Goal: Task Accomplishment & Management: Use online tool/utility

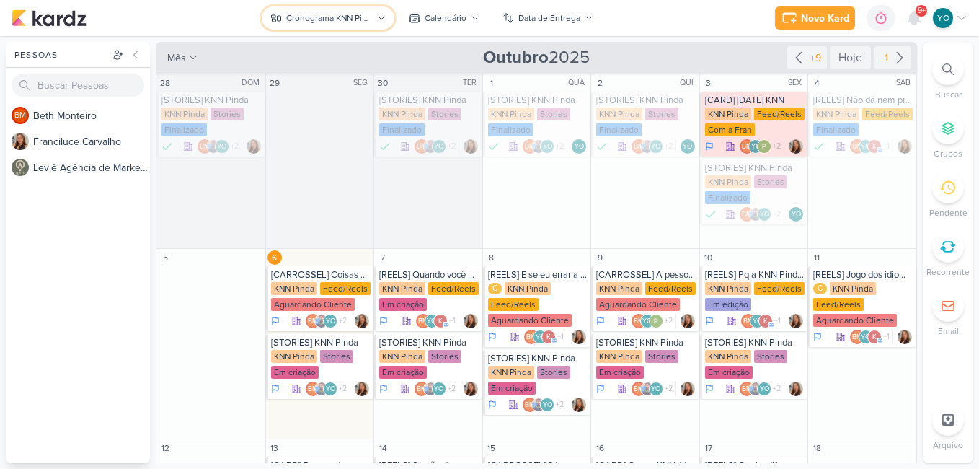
click at [340, 12] on div "Cronograma KNN Pinda" at bounding box center [329, 18] width 87 height 13
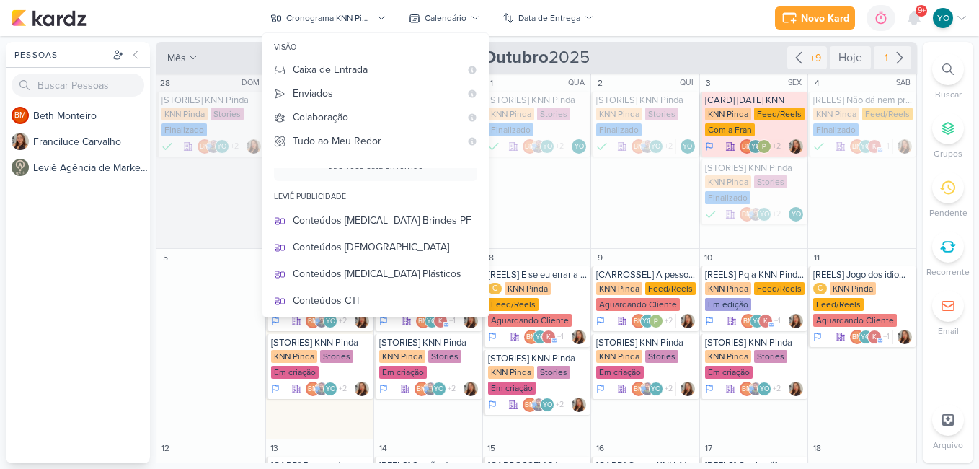
scroll to position [72, 0]
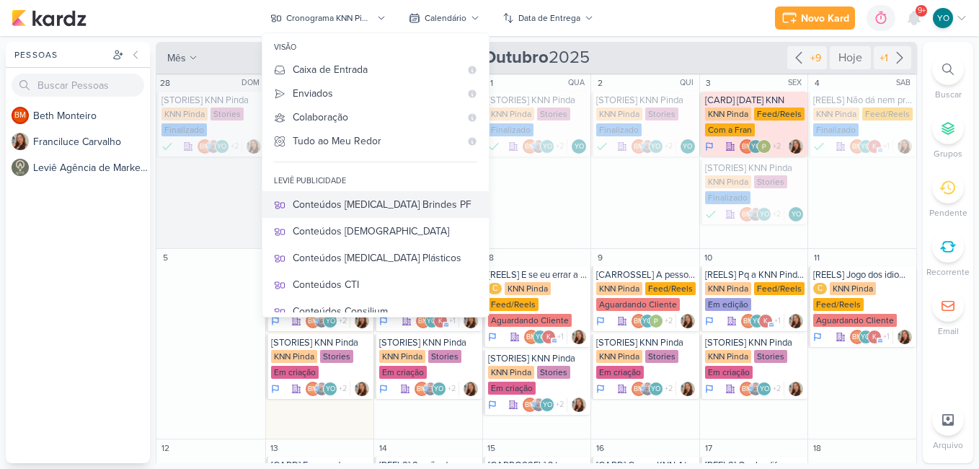
click at [401, 205] on div "Conteúdos [MEDICAL_DATA] Brindes PF" at bounding box center [385, 204] width 185 height 15
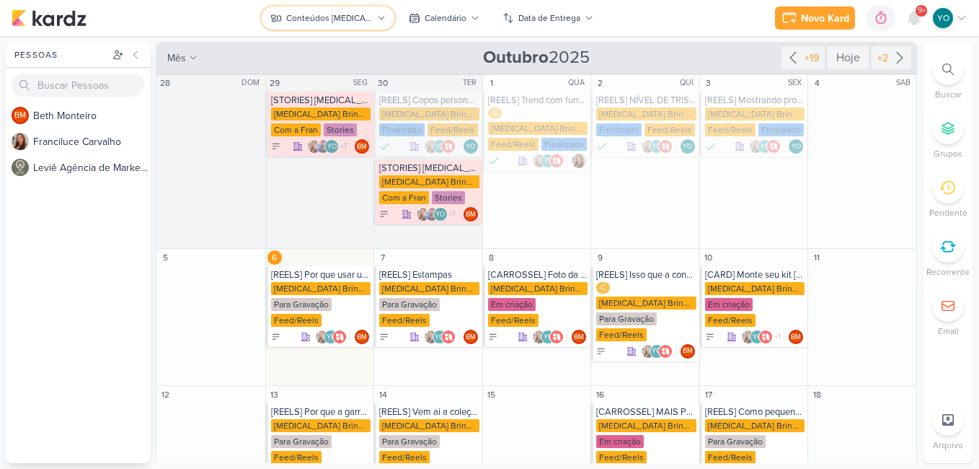
click at [364, 8] on button "Conteúdos [MEDICAL_DATA] Brindes PF" at bounding box center [328, 17] width 133 height 23
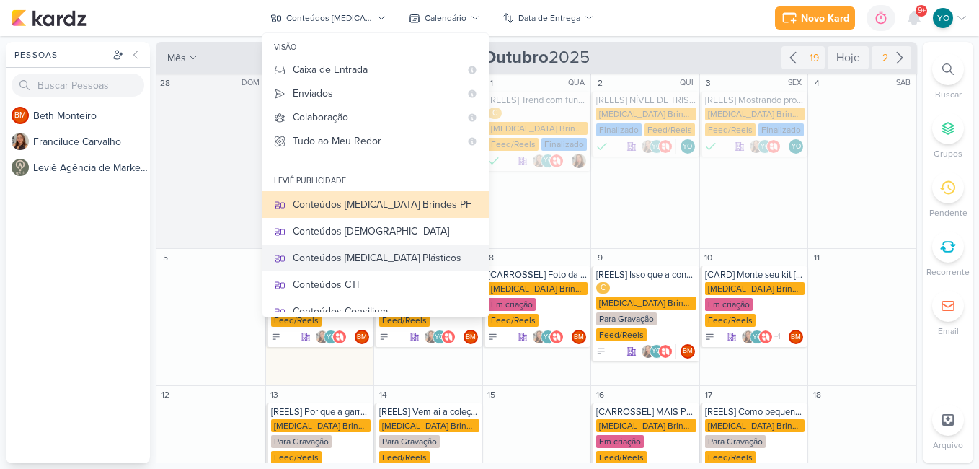
click at [375, 256] on div "Conteúdos [MEDICAL_DATA] Plásticos" at bounding box center [385, 257] width 185 height 15
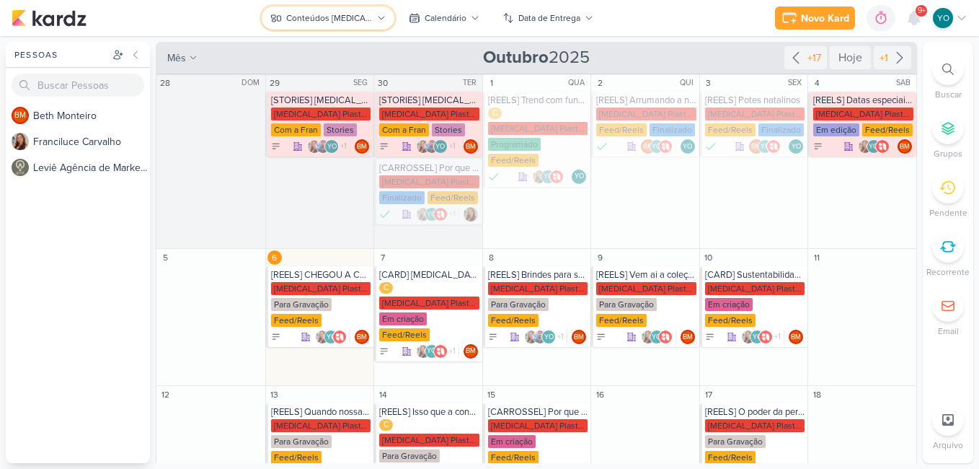
click at [341, 14] on div "Conteúdos [MEDICAL_DATA] Plásticos" at bounding box center [329, 18] width 87 height 13
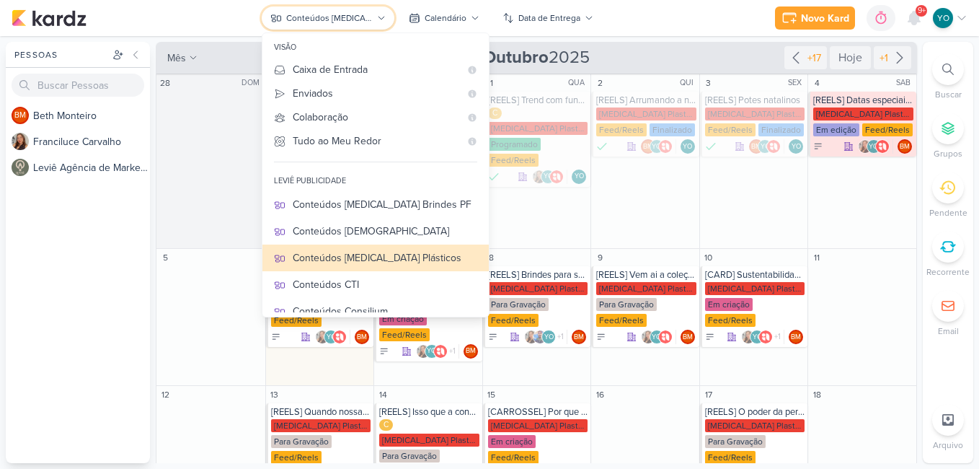
click at [378, 16] on icon at bounding box center [381, 18] width 9 height 9
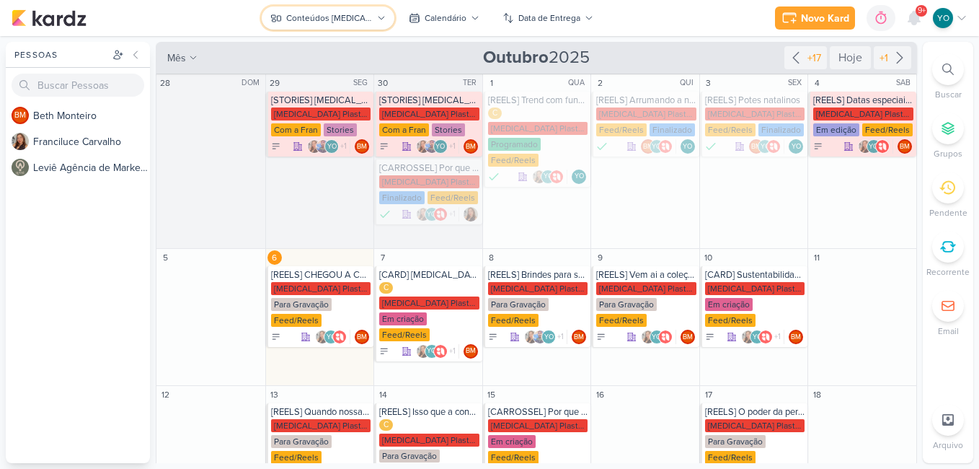
click at [378, 16] on icon at bounding box center [381, 18] width 9 height 9
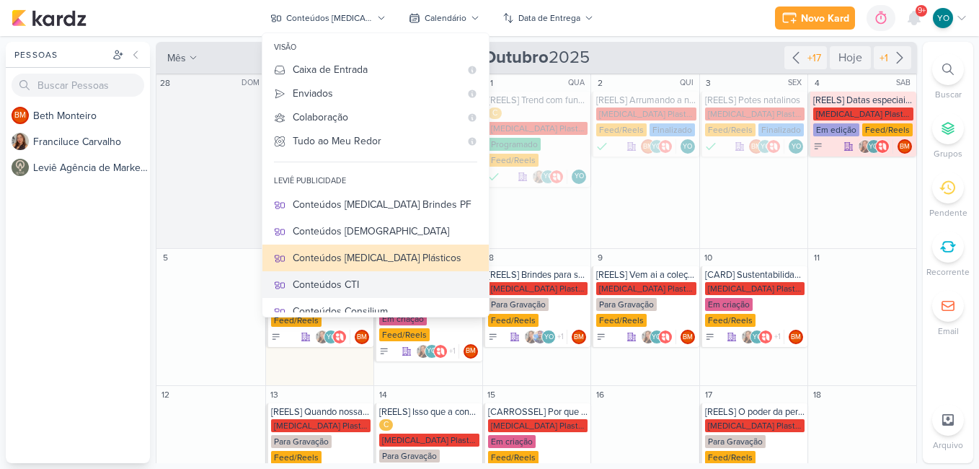
click at [354, 289] on div "Conteúdos CTI" at bounding box center [385, 284] width 185 height 15
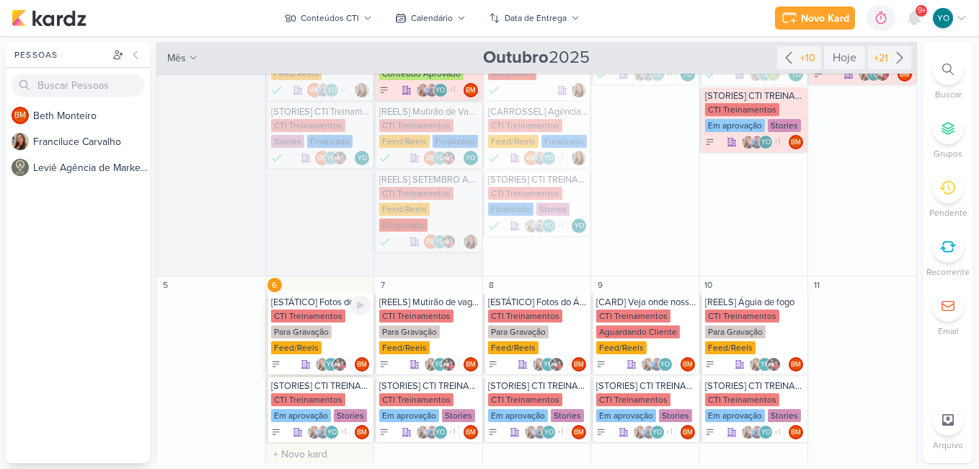
click at [333, 317] on div "CTI Treinamentos Para Gravação Feed/Reels" at bounding box center [321, 332] width 100 height 46
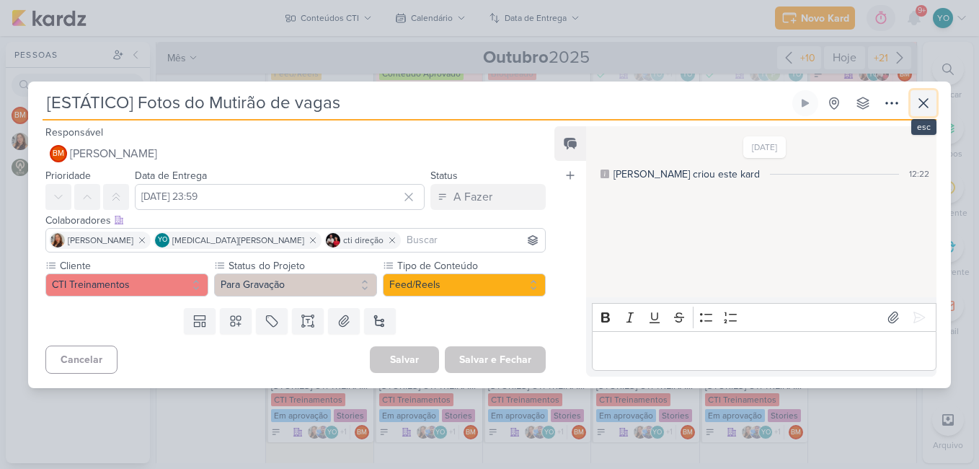
click at [919, 105] on icon at bounding box center [923, 102] width 17 height 17
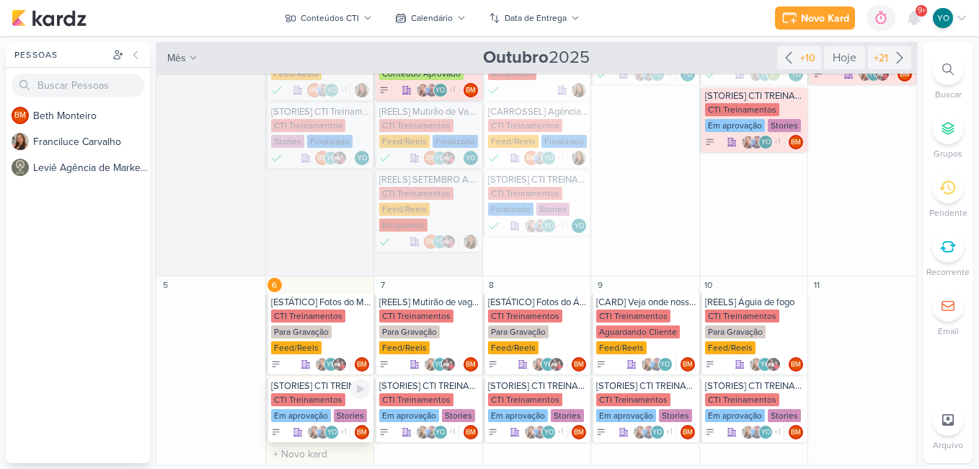
click at [308, 409] on div "Em aprovação" at bounding box center [301, 415] width 60 height 13
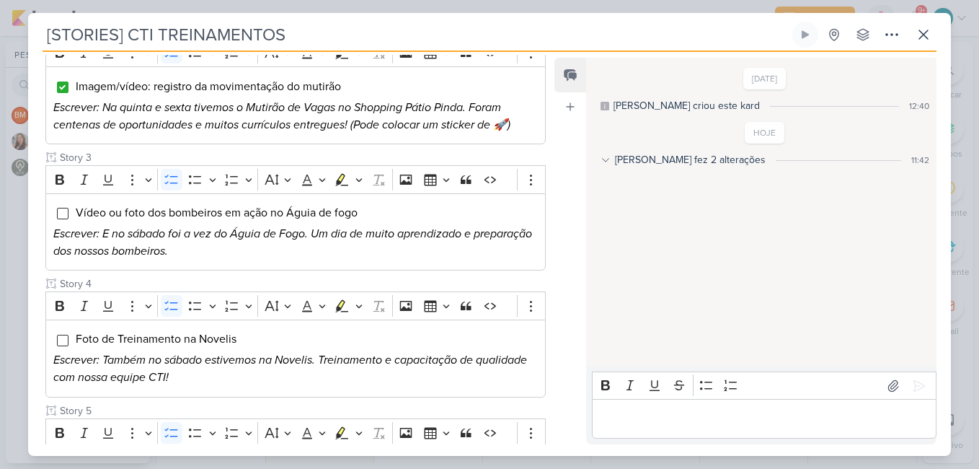
scroll to position [360, 0]
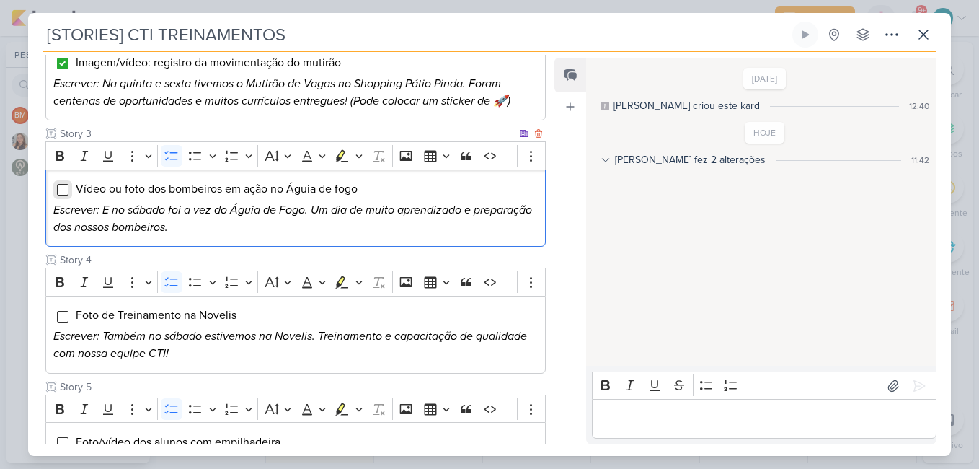
click at [63, 190] on input "Editor editing area: main" at bounding box center [63, 190] width 12 height 12
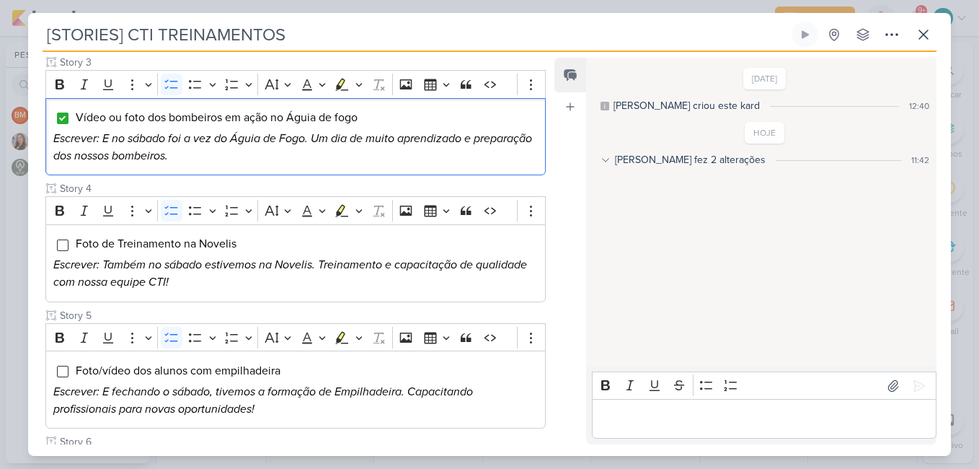
scroll to position [623, 0]
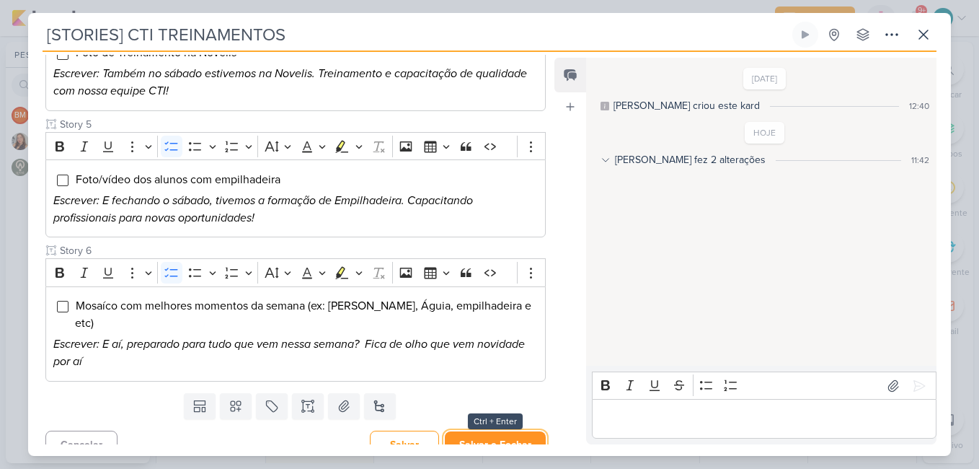
click at [499, 431] on button "Salvar e Fechar" at bounding box center [495, 444] width 101 height 27
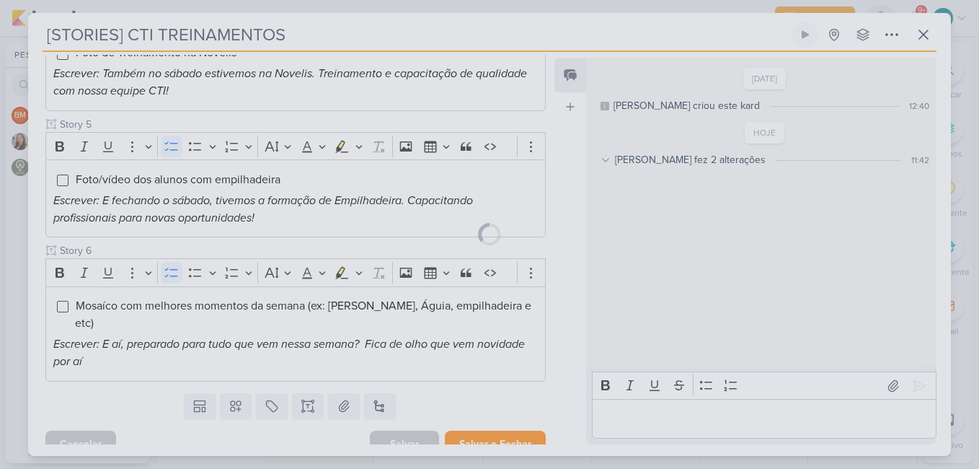
scroll to position [621, 0]
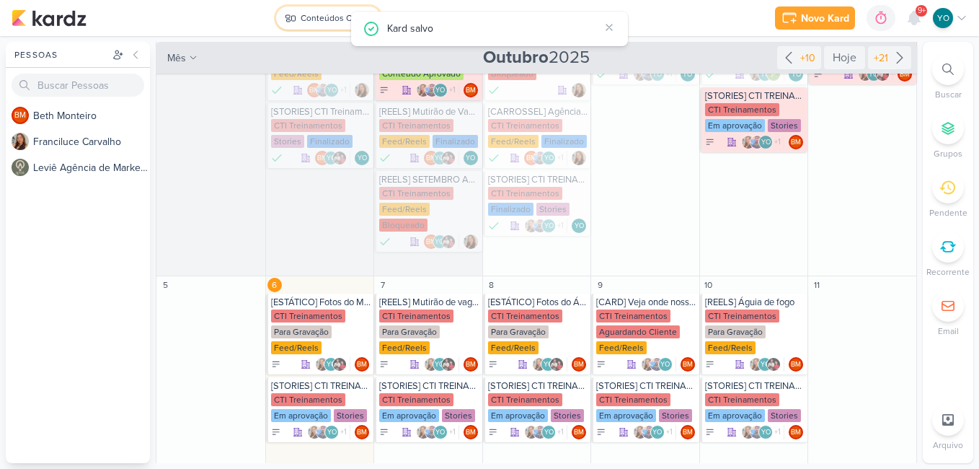
click at [344, 16] on div "Conteúdos CTI" at bounding box center [330, 18] width 58 height 13
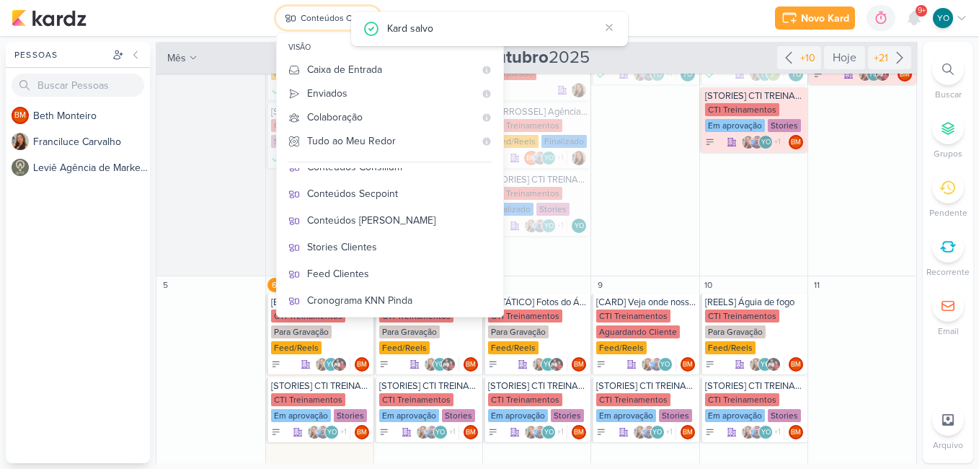
scroll to position [144, 0]
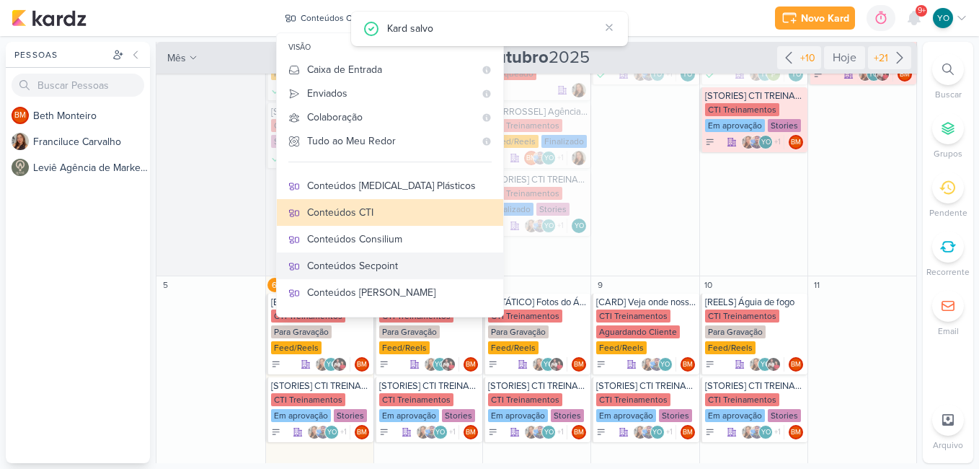
click at [395, 265] on div "Conteúdos Secpoint" at bounding box center [399, 265] width 185 height 15
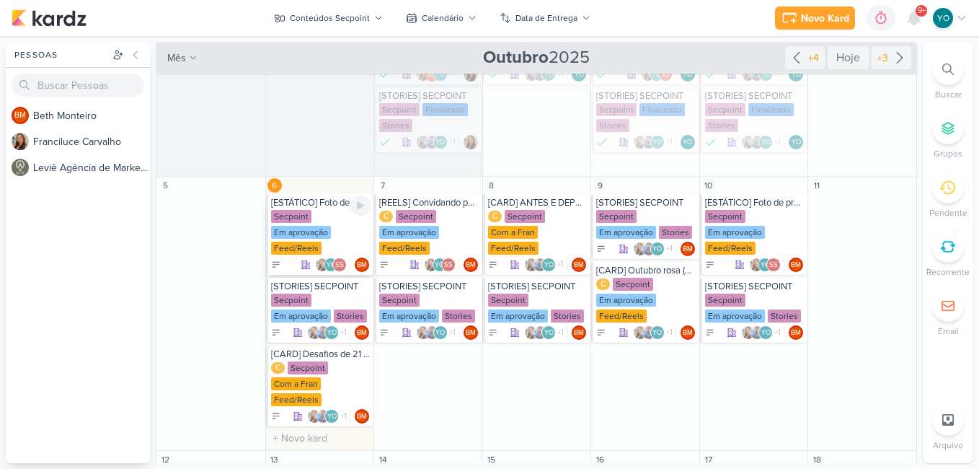
click at [324, 231] on div "Em aprovação" at bounding box center [301, 232] width 60 height 13
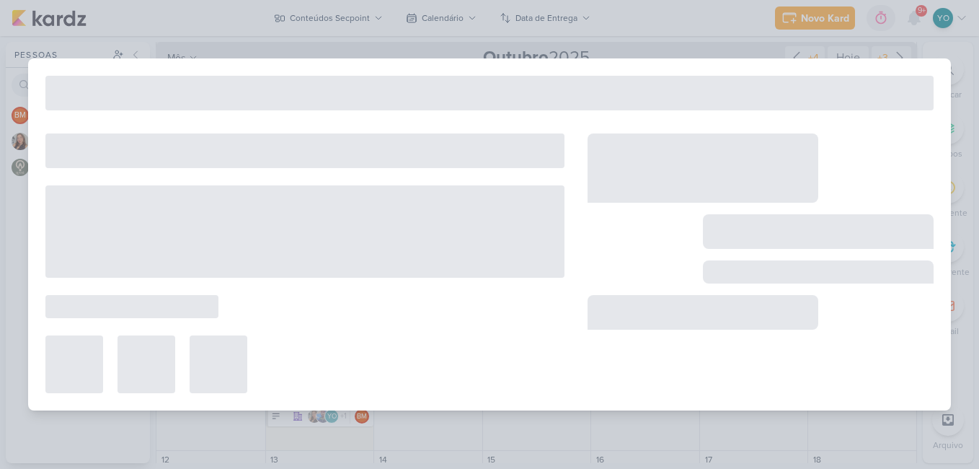
type input "[ESTÁTICO] Foto de produto"
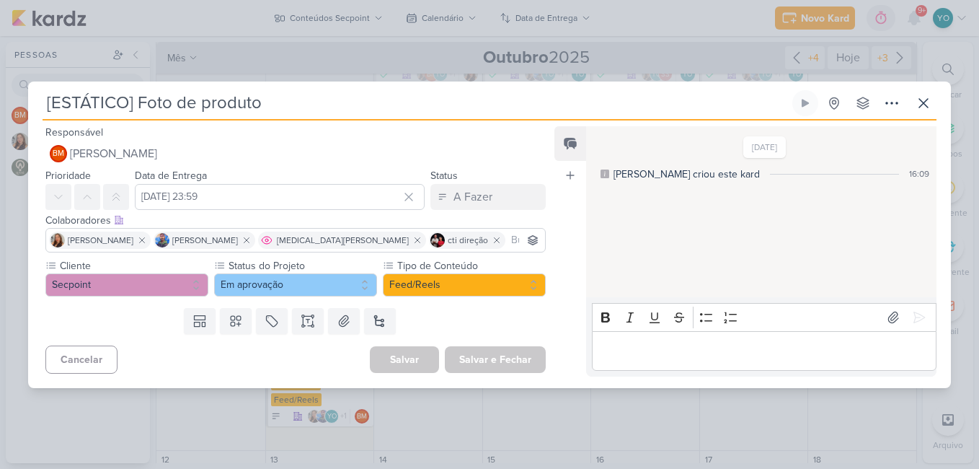
scroll to position [0, 0]
click at [934, 106] on button at bounding box center [923, 103] width 26 height 26
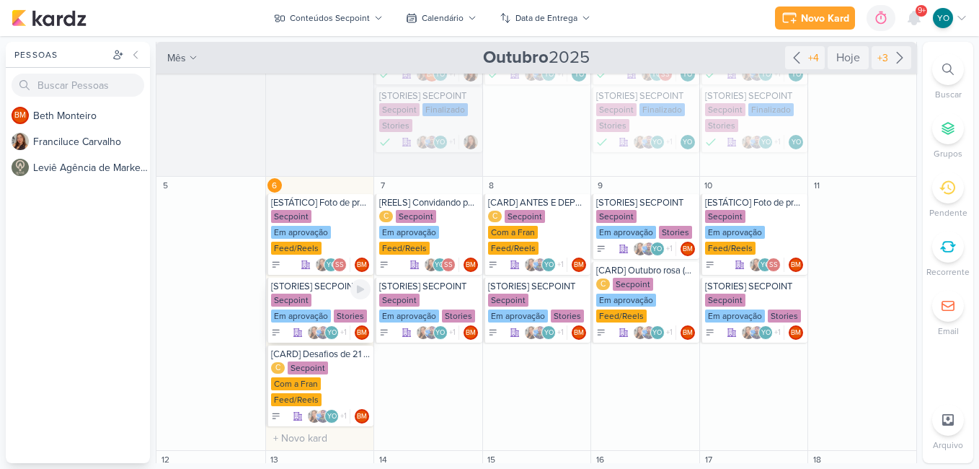
click at [314, 303] on div "Secpoint Em aprovação Stories" at bounding box center [321, 308] width 100 height 30
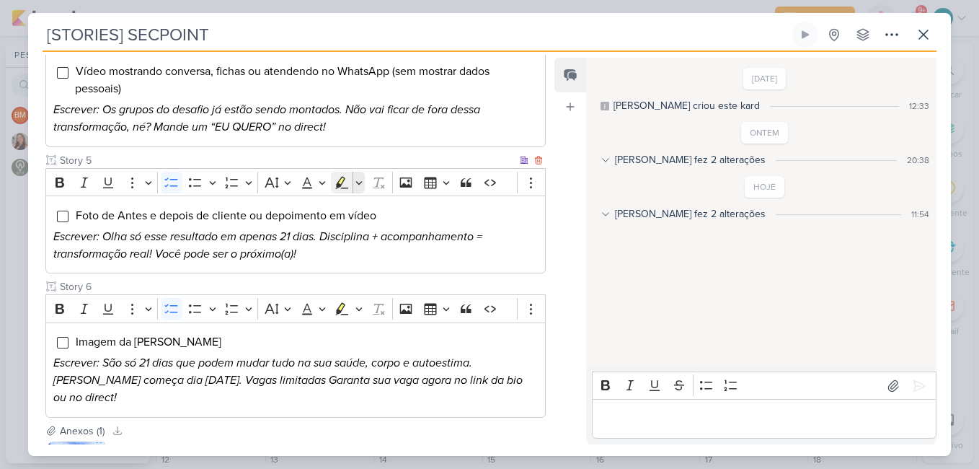
scroll to position [649, 0]
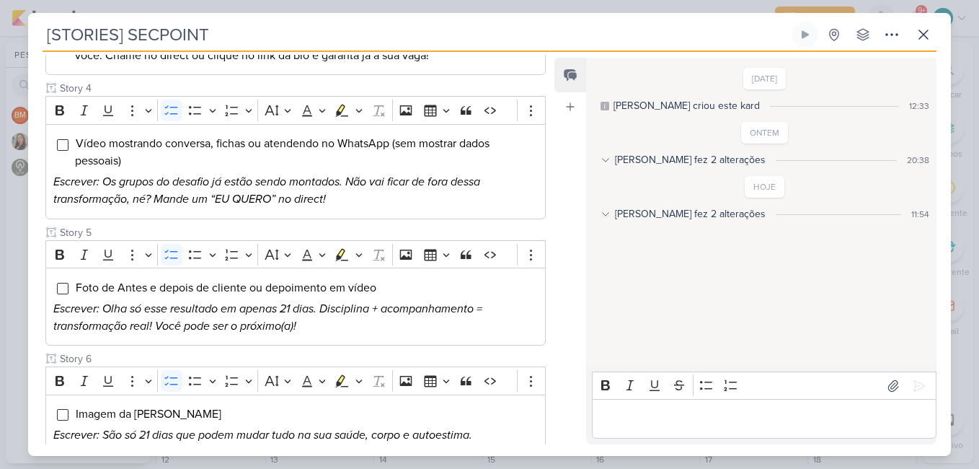
click at [611, 211] on div "[PERSON_NAME] fez 2 alterações 11:54" at bounding box center [764, 213] width 329 height 15
click at [610, 211] on icon at bounding box center [605, 214] width 10 height 10
click at [606, 162] on icon at bounding box center [605, 160] width 10 height 10
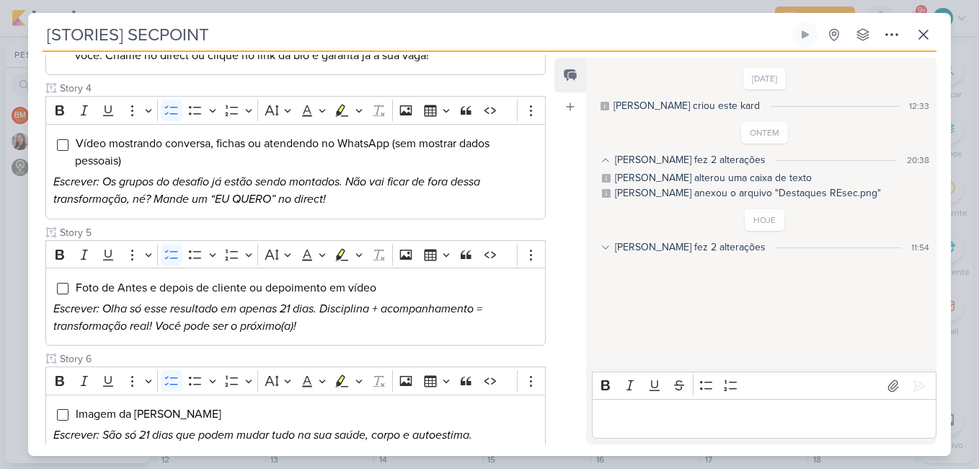
click at [606, 161] on icon at bounding box center [605, 160] width 10 height 10
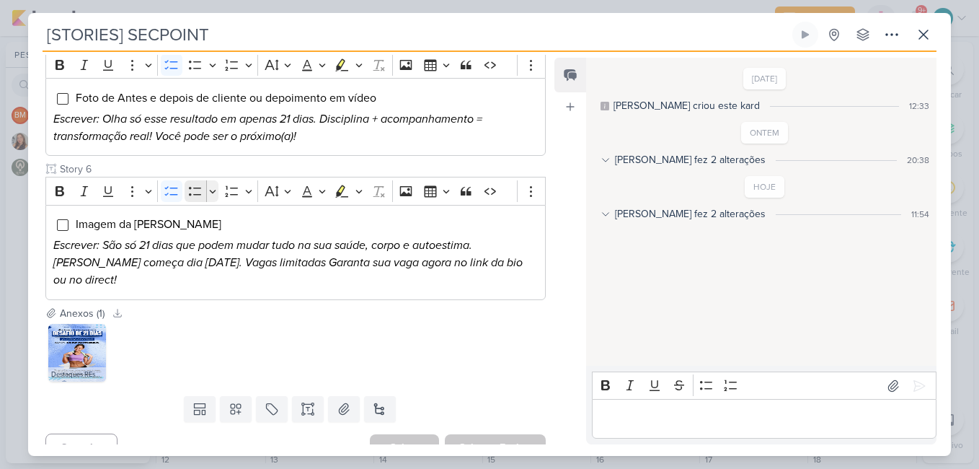
scroll to position [694, 0]
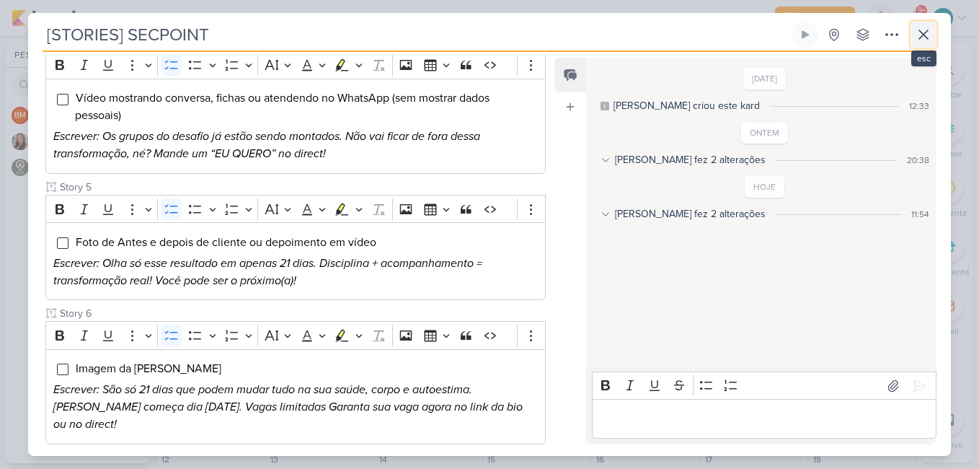
click at [926, 34] on icon at bounding box center [923, 34] width 17 height 17
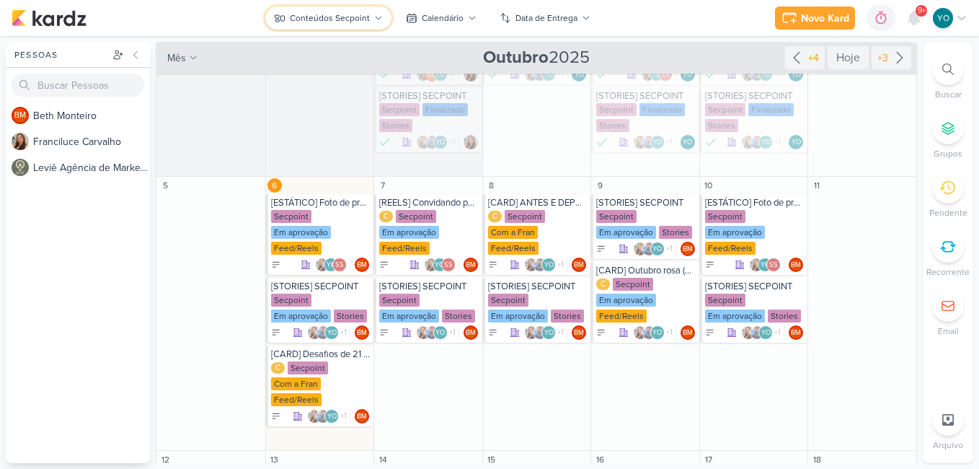
click at [332, 16] on div "Conteúdos Secpoint" at bounding box center [330, 18] width 80 height 13
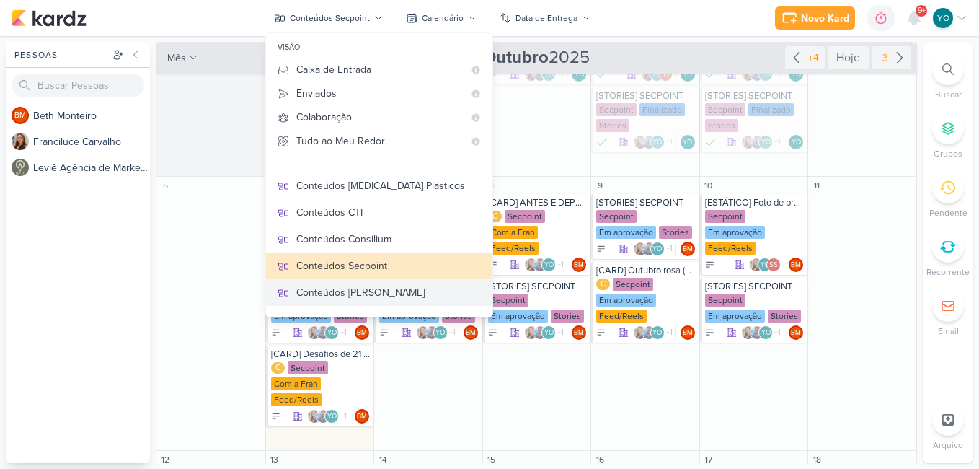
click at [365, 291] on div "Conteúdos [PERSON_NAME]" at bounding box center [388, 292] width 185 height 15
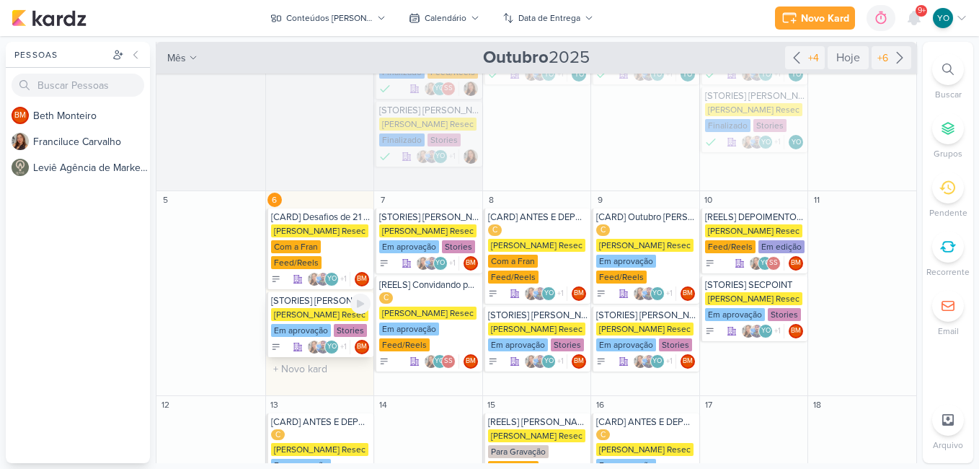
click at [306, 313] on div "[PERSON_NAME] Resec" at bounding box center [319, 314] width 97 height 13
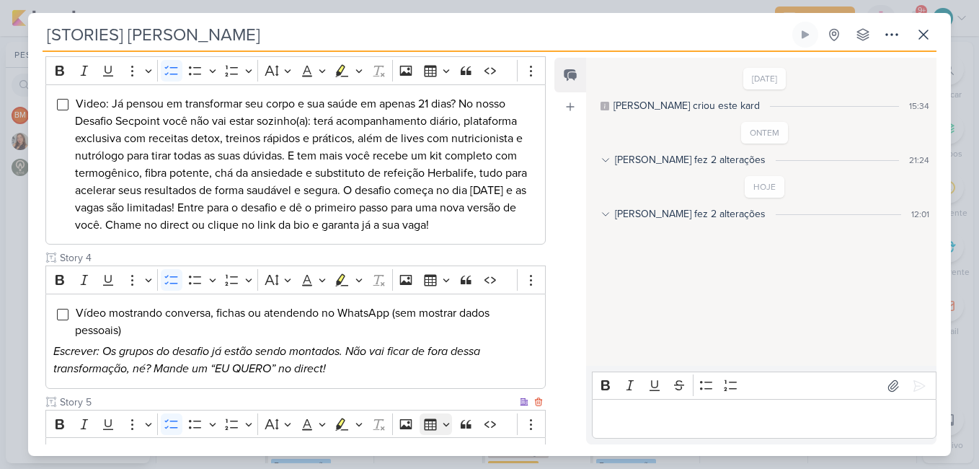
scroll to position [478, 0]
click at [924, 32] on icon at bounding box center [923, 34] width 17 height 17
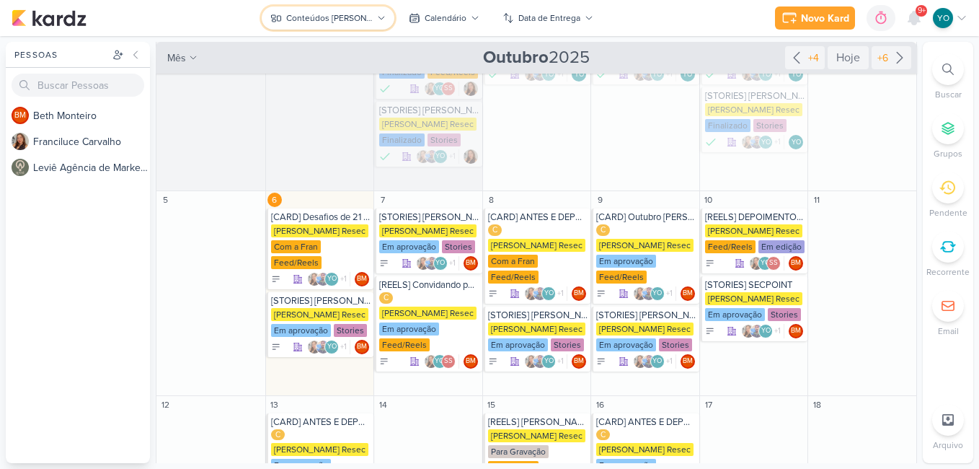
click at [328, 15] on div "Conteúdos [PERSON_NAME]" at bounding box center [329, 18] width 87 height 13
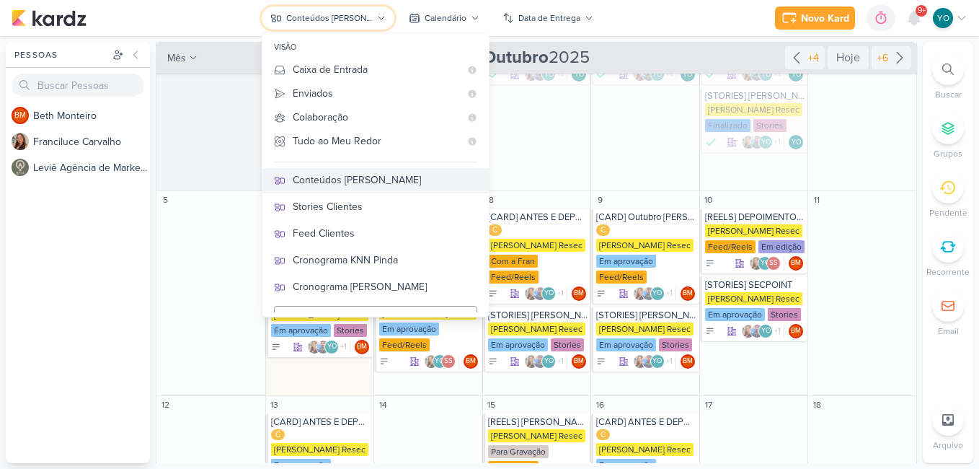
scroll to position [276, 0]
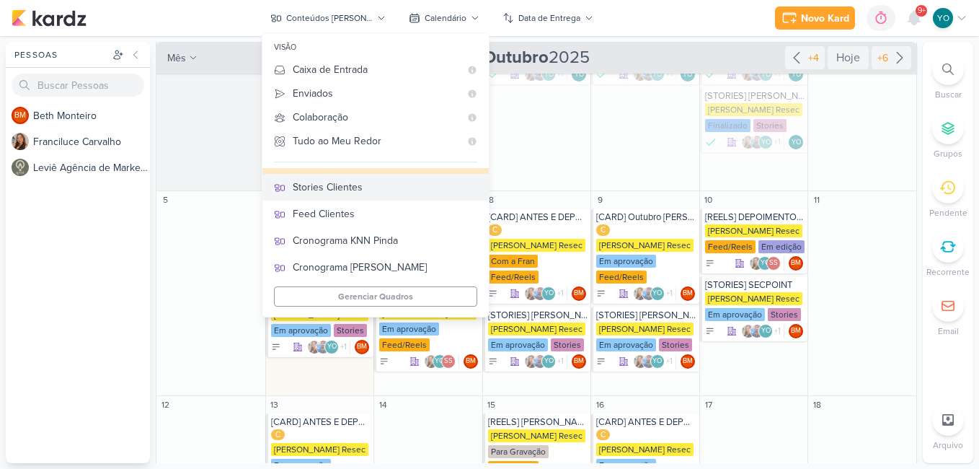
click at [387, 187] on div "Stories Clientes" at bounding box center [385, 186] width 185 height 15
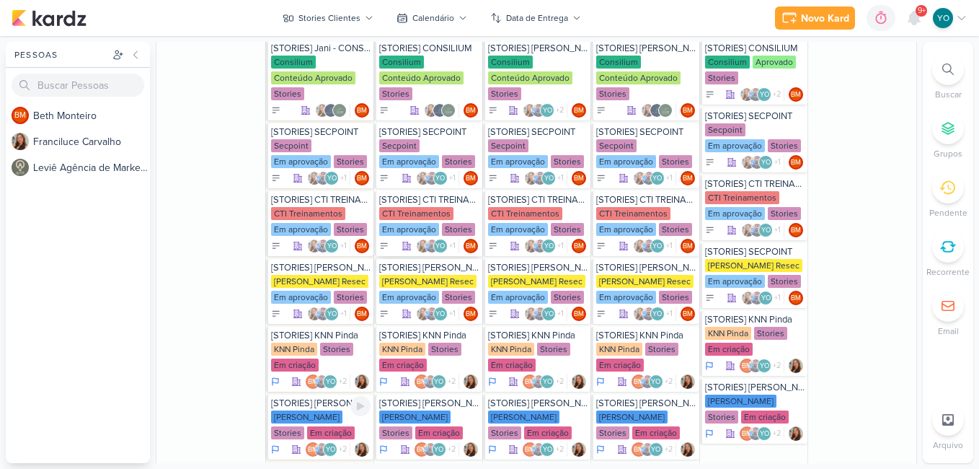
scroll to position [793, 0]
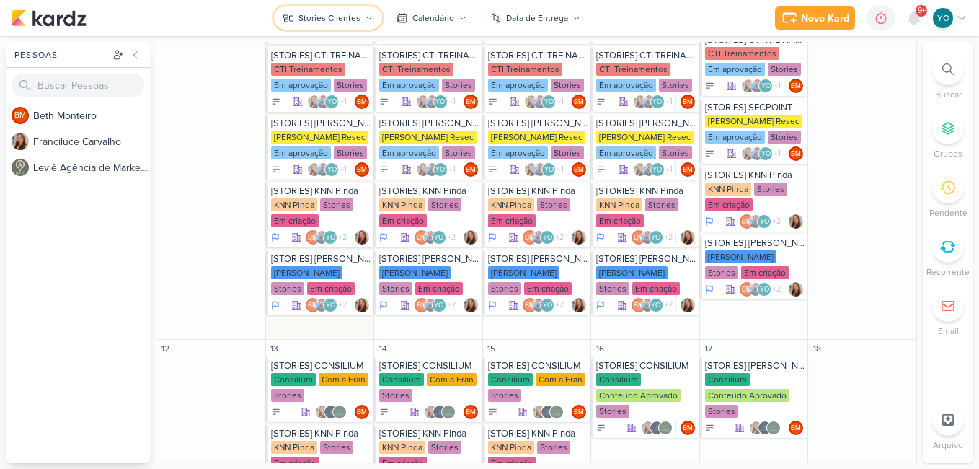
click at [349, 17] on div "Stories Clientes" at bounding box center [329, 18] width 62 height 13
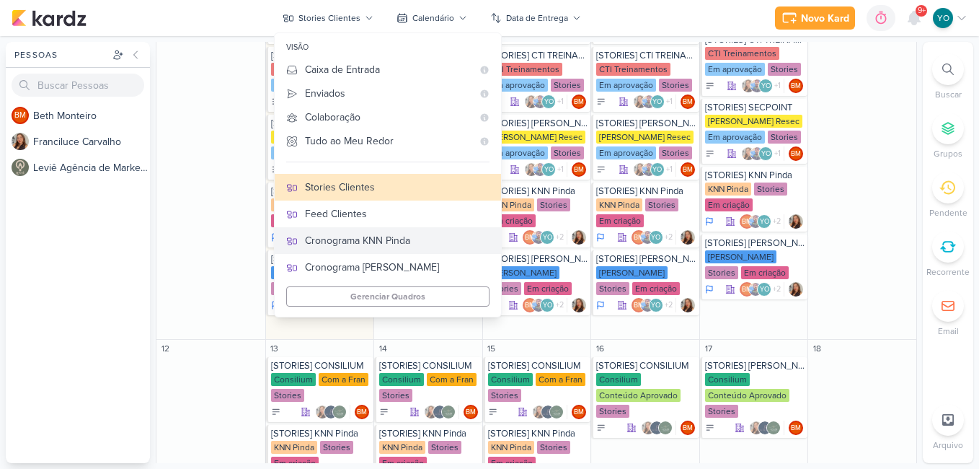
click at [390, 241] on div "Cronograma KNN Pinda" at bounding box center [397, 240] width 185 height 15
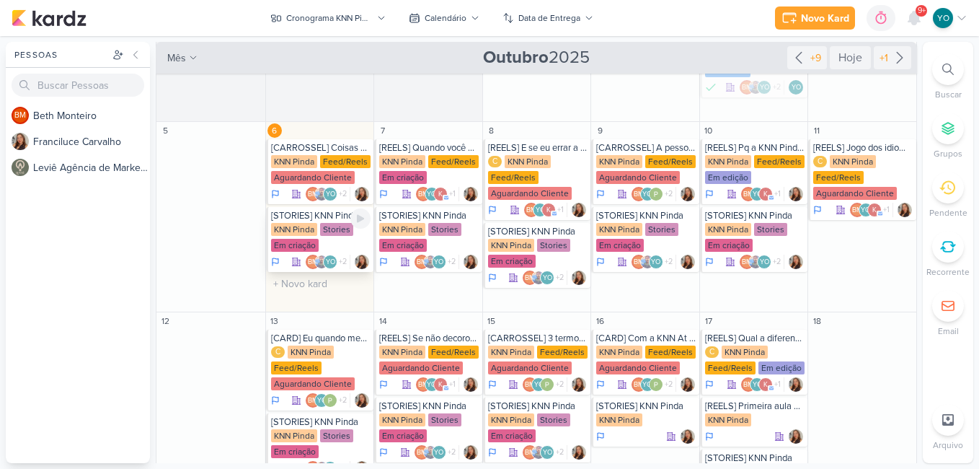
scroll to position [10, 0]
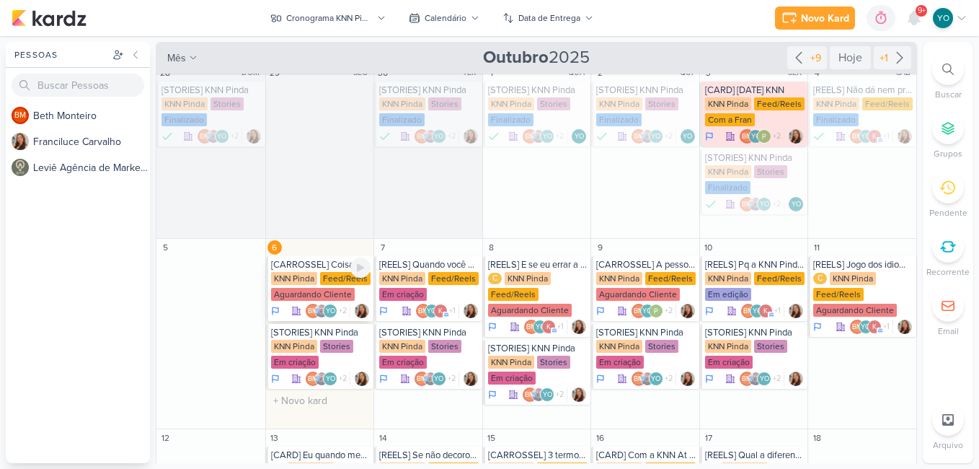
click at [318, 292] on div "Aguardando Cliente" at bounding box center [313, 294] width 84 height 13
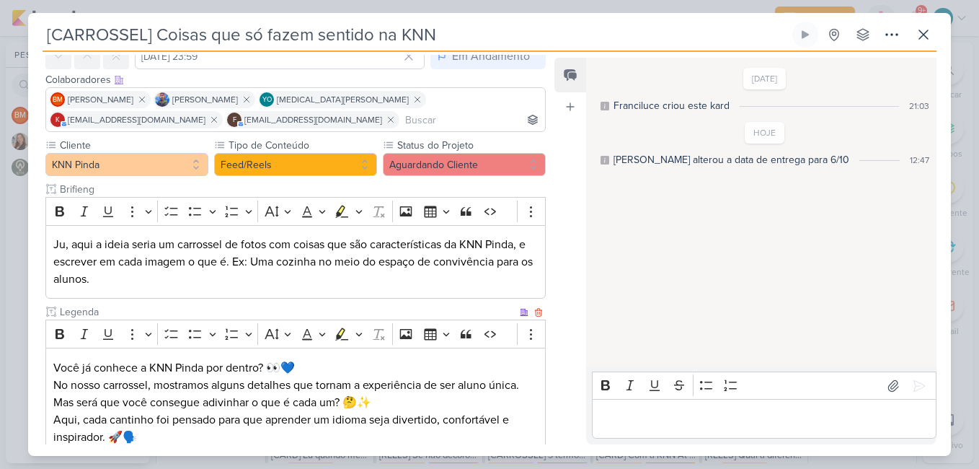
scroll to position [144, 0]
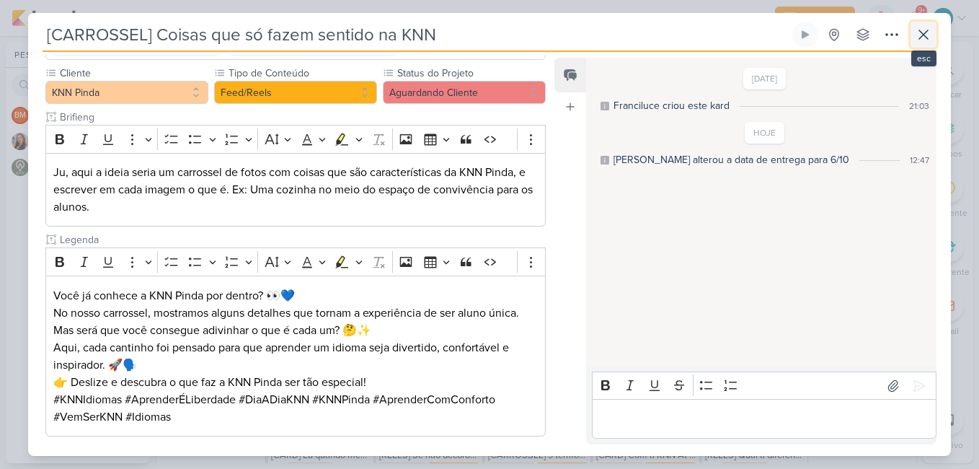
click at [926, 32] on icon at bounding box center [923, 34] width 9 height 9
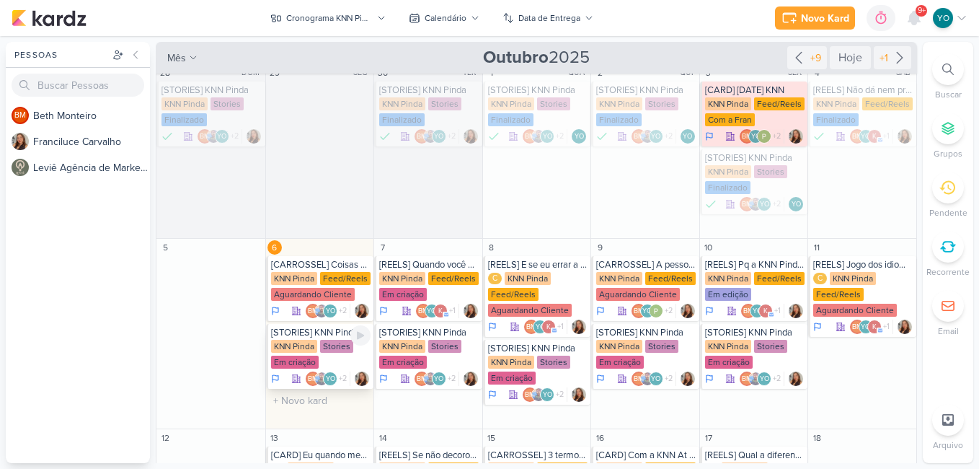
click at [314, 358] on div "Em criação" at bounding box center [295, 361] width 48 height 13
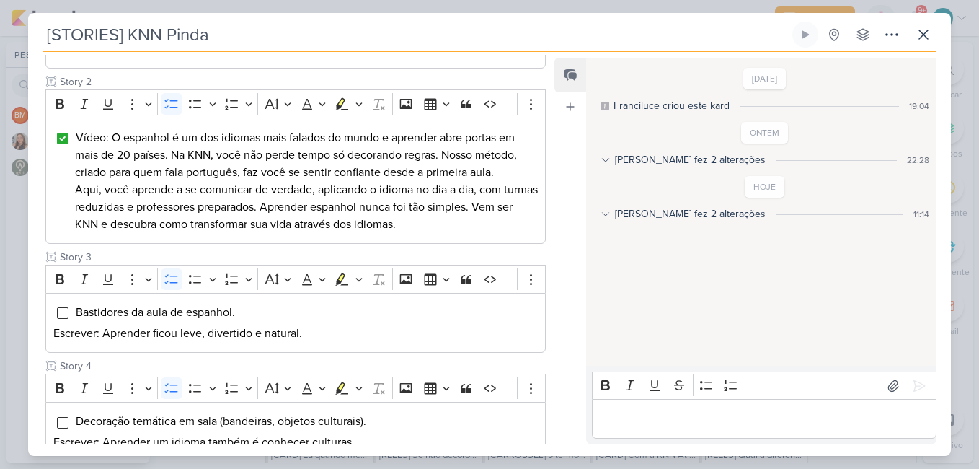
scroll to position [433, 0]
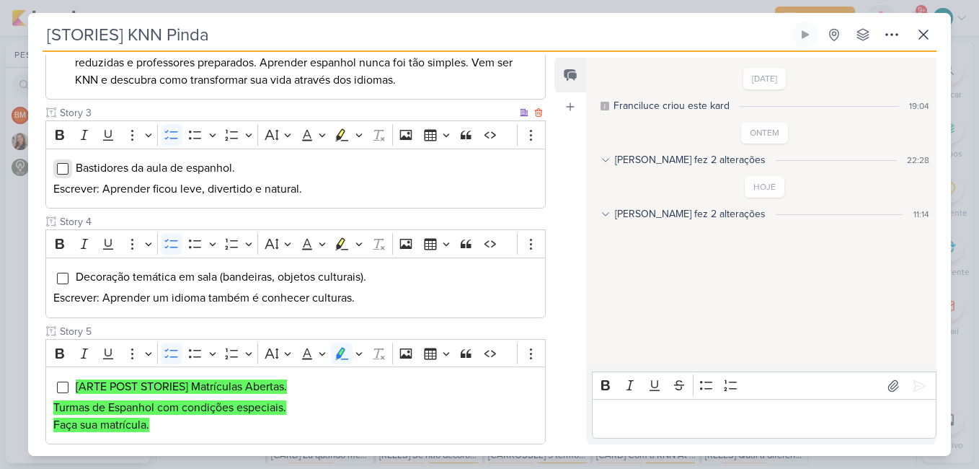
click at [61, 170] on input "Editor editing area: main" at bounding box center [63, 169] width 12 height 12
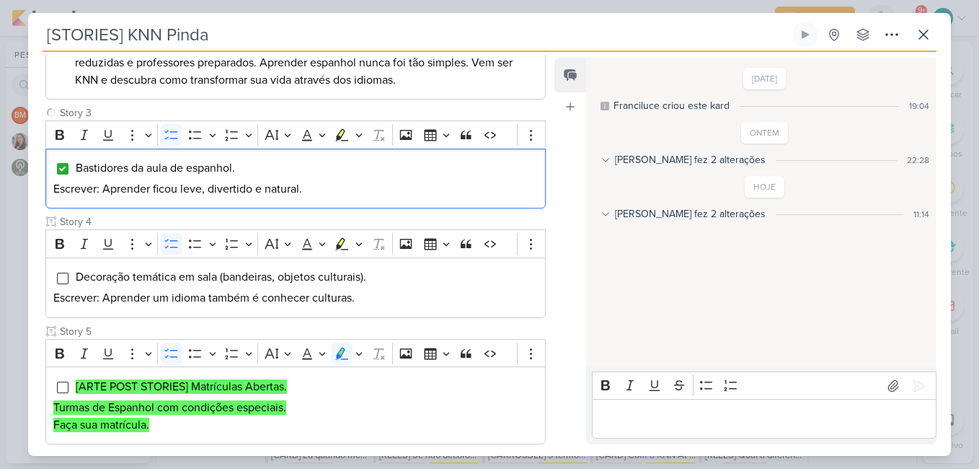
scroll to position [706, 0]
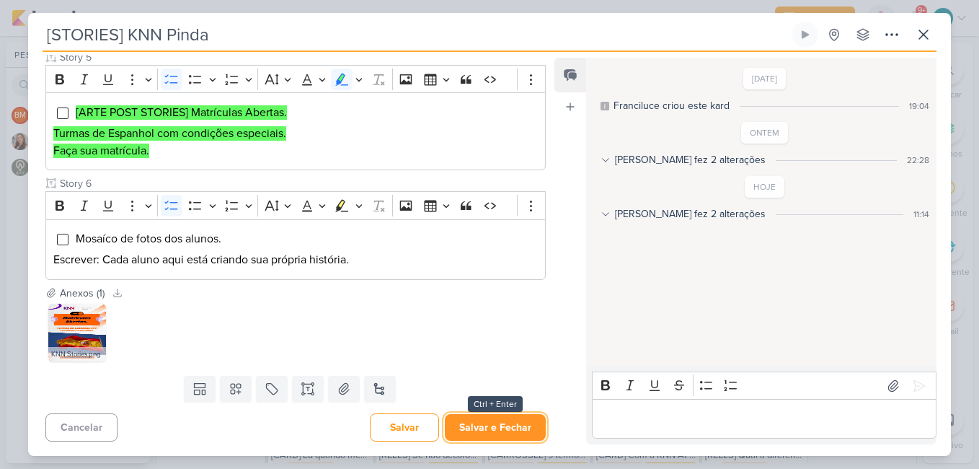
click at [500, 432] on button "Salvar e Fechar" at bounding box center [495, 427] width 101 height 27
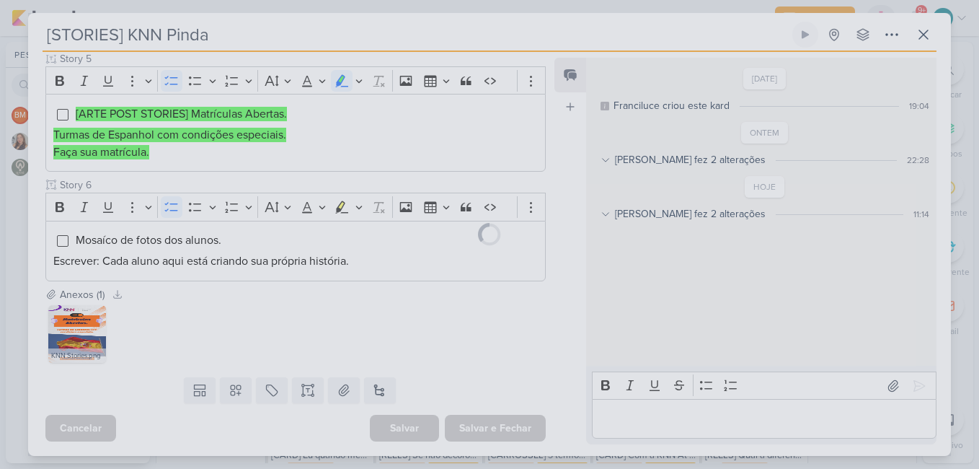
scroll to position [705, 0]
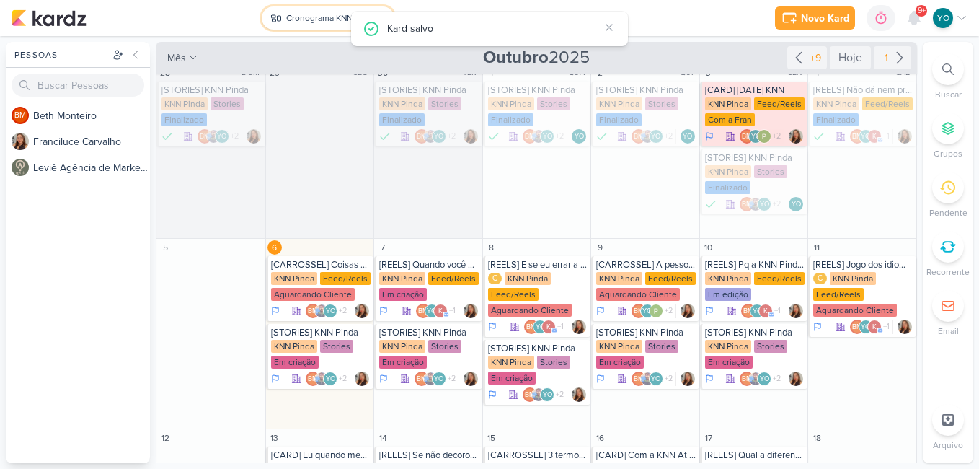
click at [324, 22] on div "Cronograma KNN Pinda" at bounding box center [329, 18] width 87 height 13
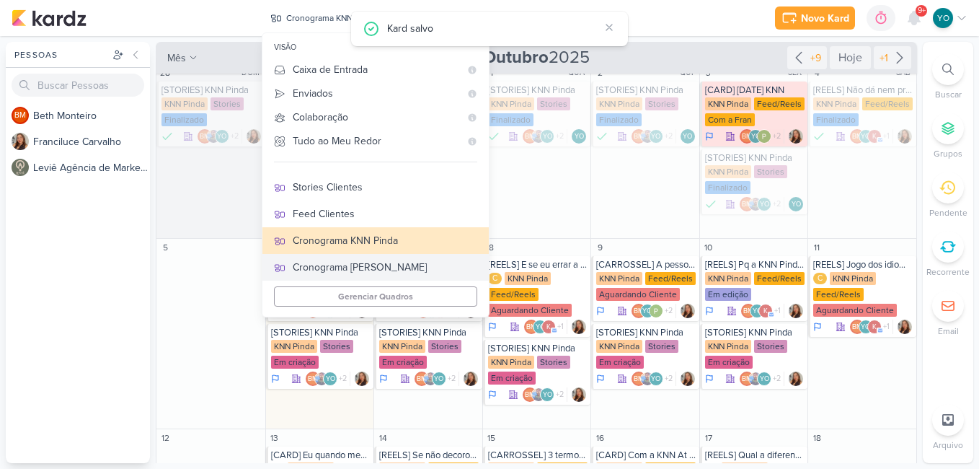
click at [396, 268] on div "Cronograma [PERSON_NAME]" at bounding box center [385, 267] width 185 height 15
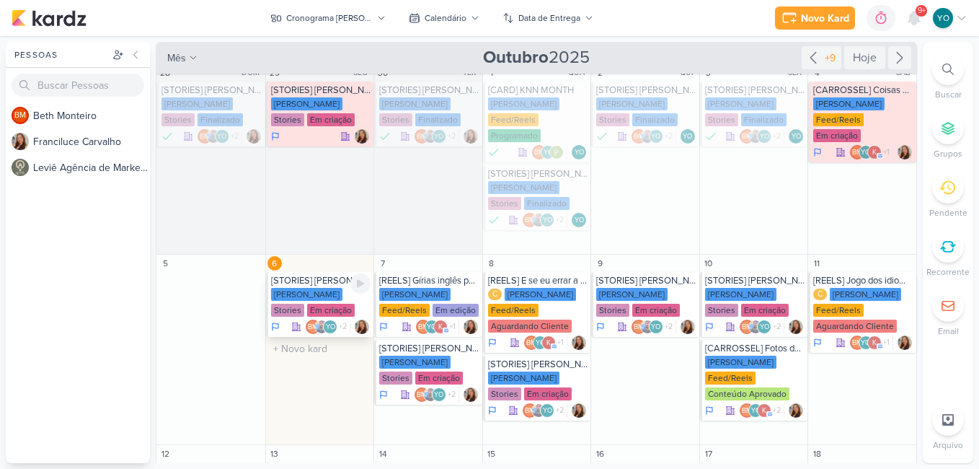
click at [321, 302] on div "[PERSON_NAME] Stories Em criação" at bounding box center [321, 303] width 100 height 30
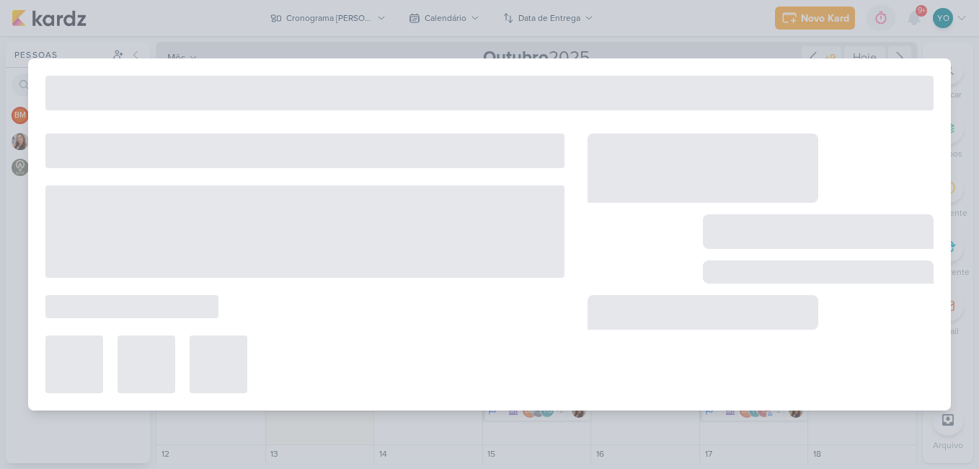
type input "[STORIES] [PERSON_NAME]"
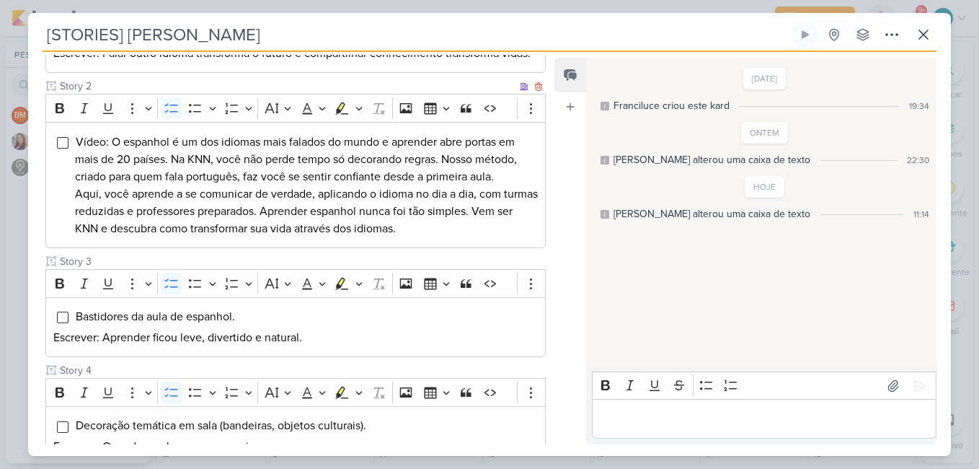
scroll to position [298, 0]
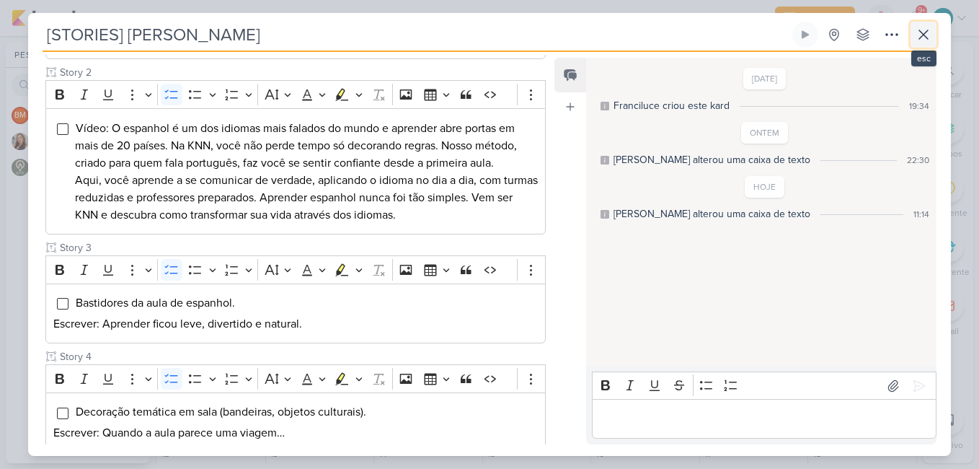
click at [926, 30] on icon at bounding box center [923, 34] width 17 height 17
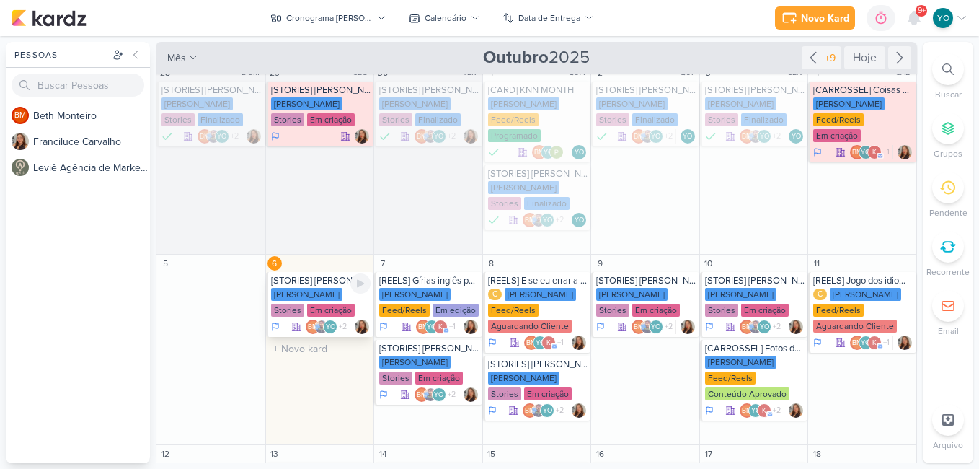
click at [341, 285] on div "[STORIES] [PERSON_NAME]" at bounding box center [321, 281] width 100 height 12
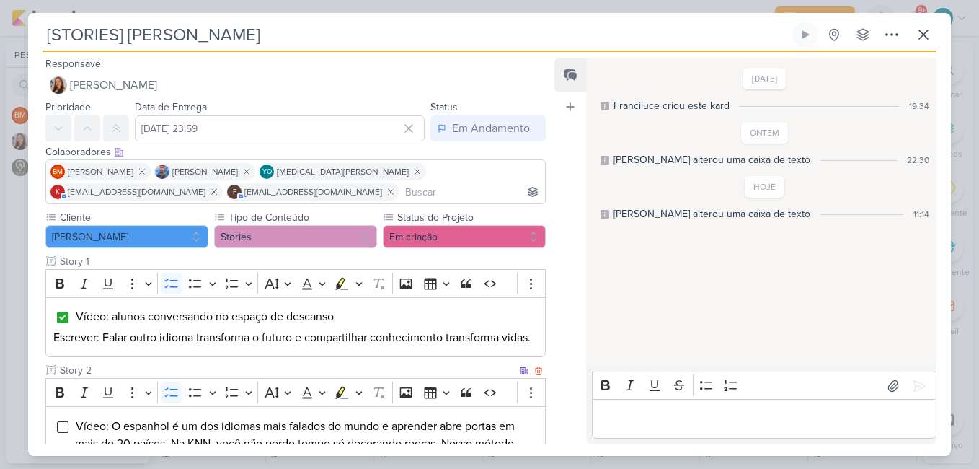
scroll to position [216, 0]
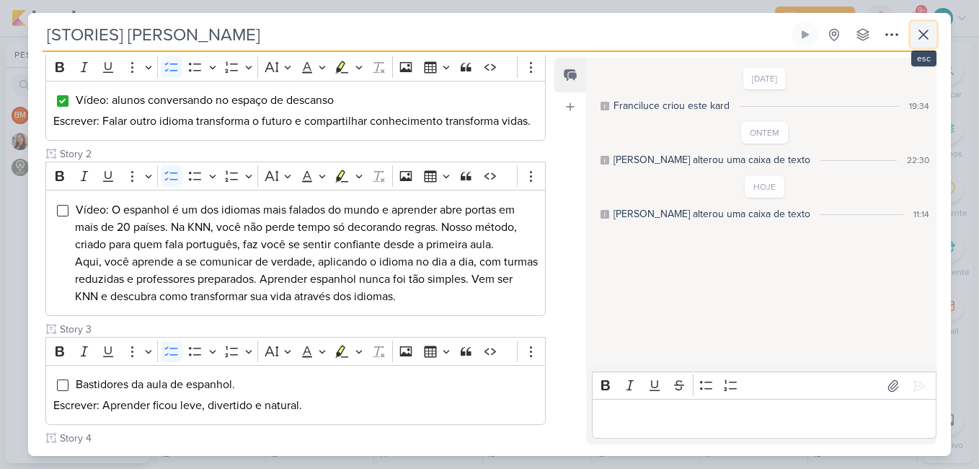
click at [918, 25] on button at bounding box center [923, 35] width 26 height 26
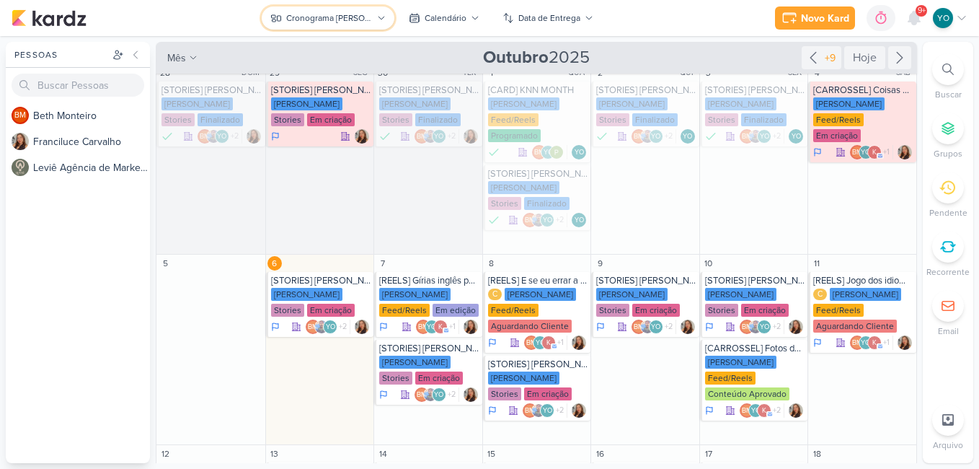
click at [334, 15] on div "Cronograma [PERSON_NAME]" at bounding box center [329, 18] width 87 height 13
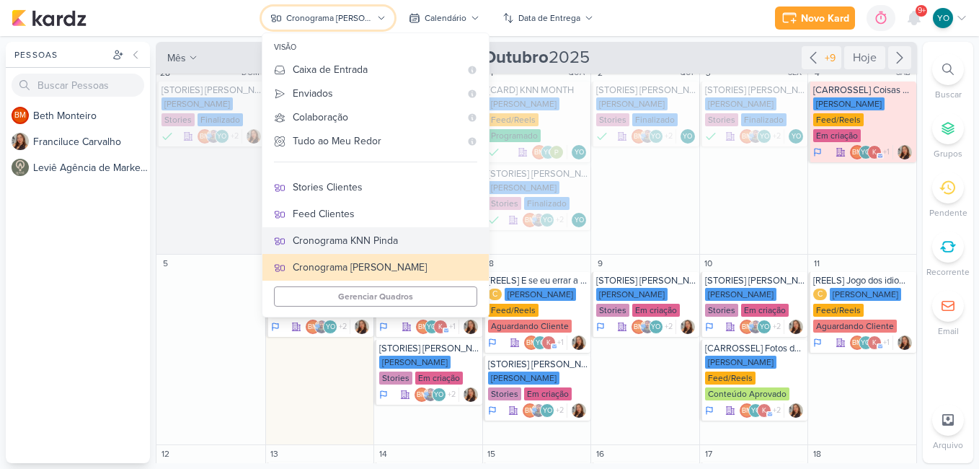
scroll to position [204, 0]
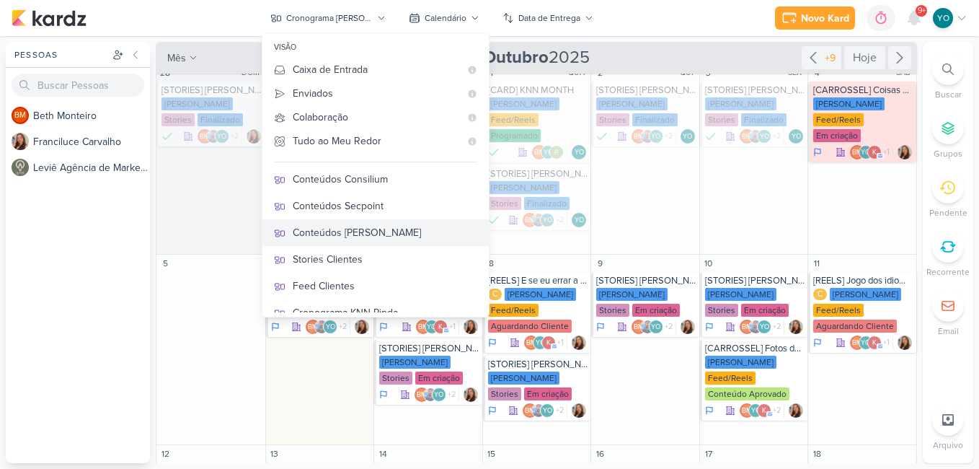
click at [388, 231] on div "Conteúdos [PERSON_NAME]" at bounding box center [385, 232] width 185 height 15
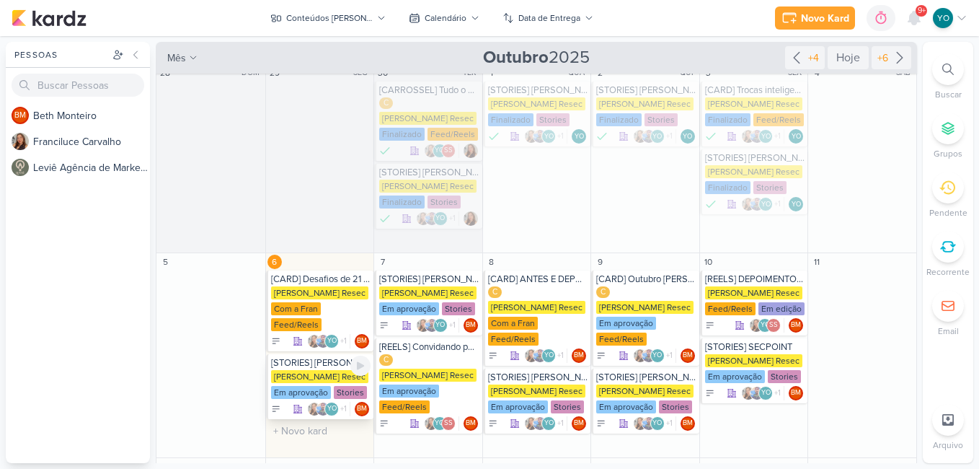
click at [319, 386] on div "Em aprovação" at bounding box center [301, 392] width 60 height 13
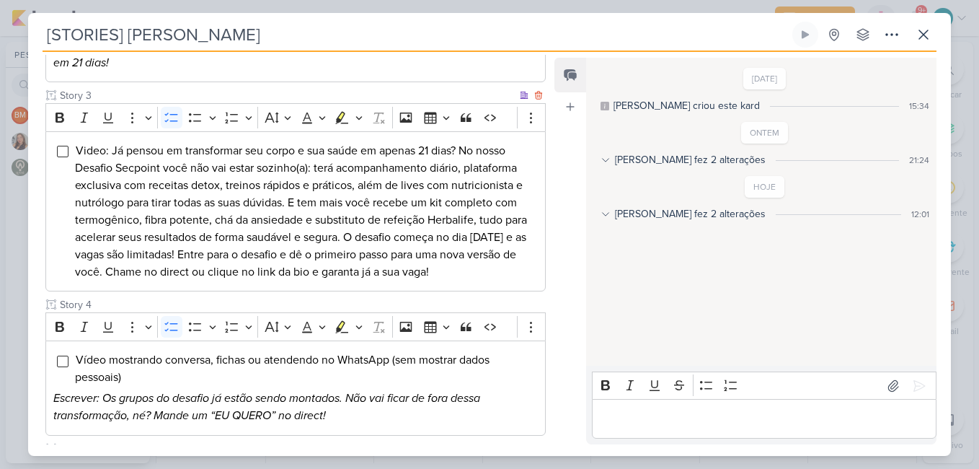
scroll to position [577, 0]
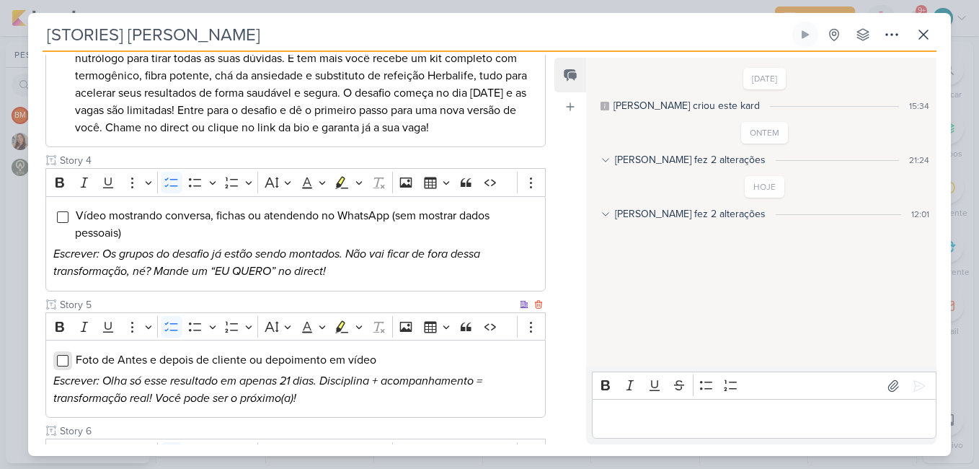
click at [64, 355] on input "Editor editing area: main" at bounding box center [63, 361] width 12 height 12
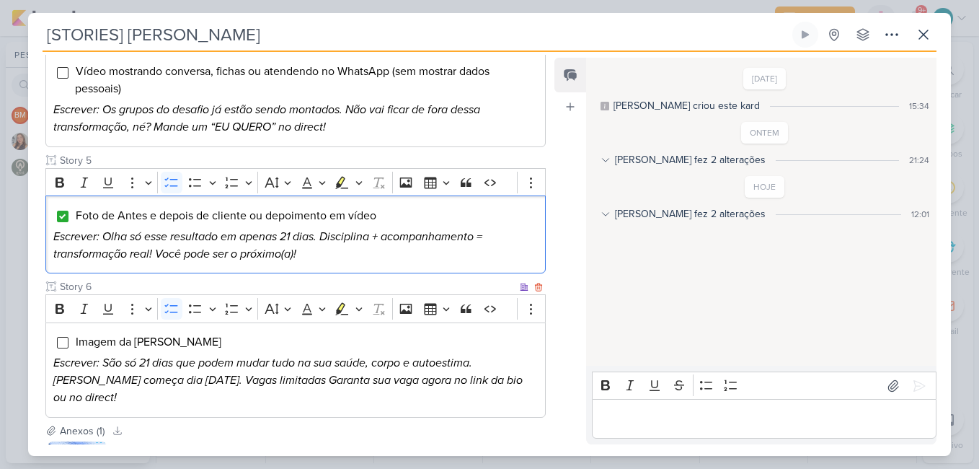
scroll to position [838, 0]
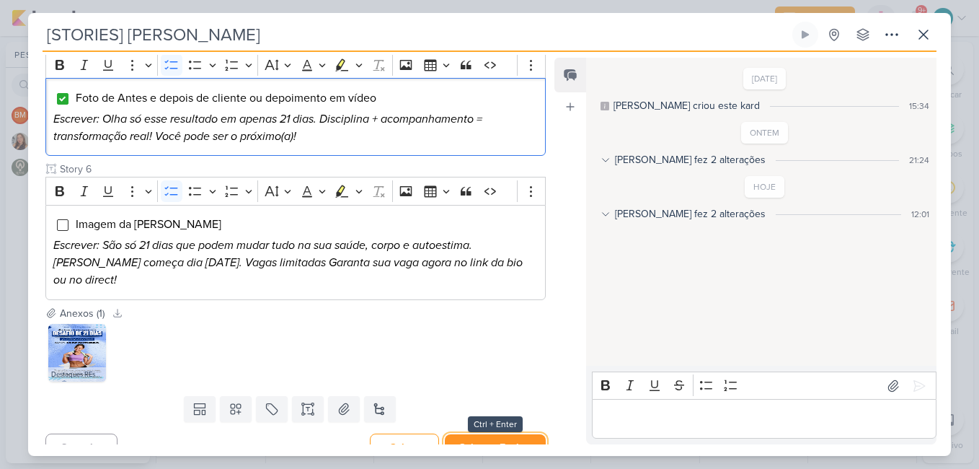
click at [508, 434] on button "Salvar e Fechar" at bounding box center [495, 447] width 101 height 27
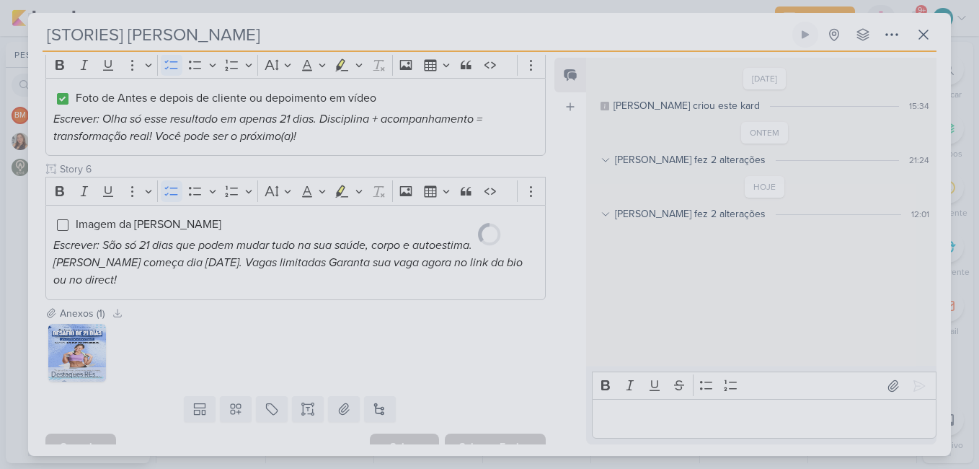
scroll to position [837, 0]
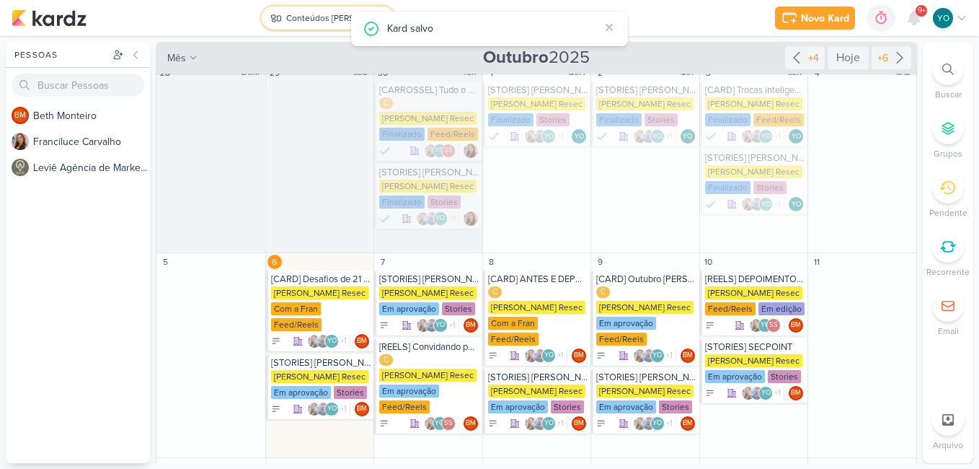
click at [309, 15] on div "Conteúdos [PERSON_NAME]" at bounding box center [329, 18] width 87 height 13
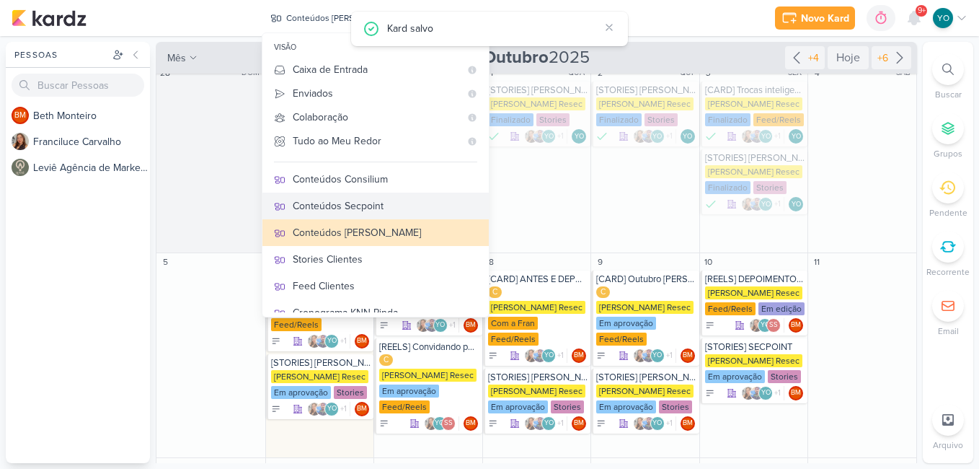
click at [360, 208] on div "Conteúdos Secpoint" at bounding box center [385, 205] width 185 height 15
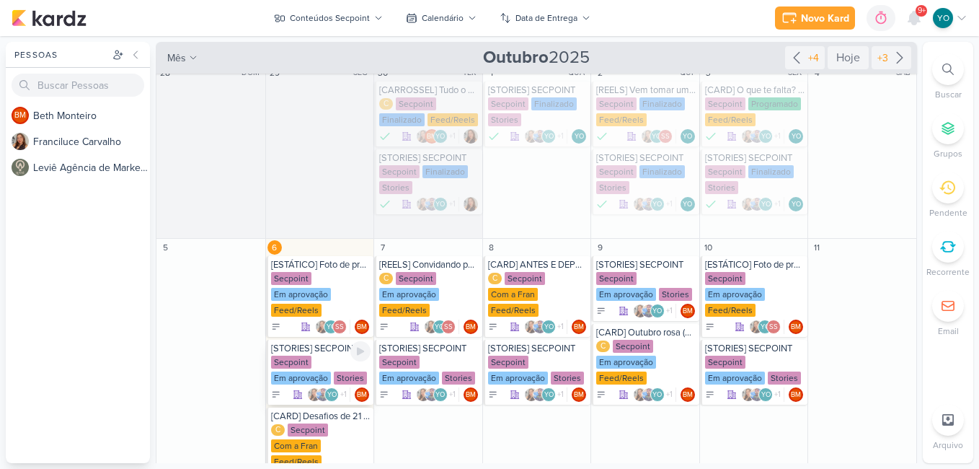
click at [297, 363] on div "Secpoint" at bounding box center [291, 361] width 40 height 13
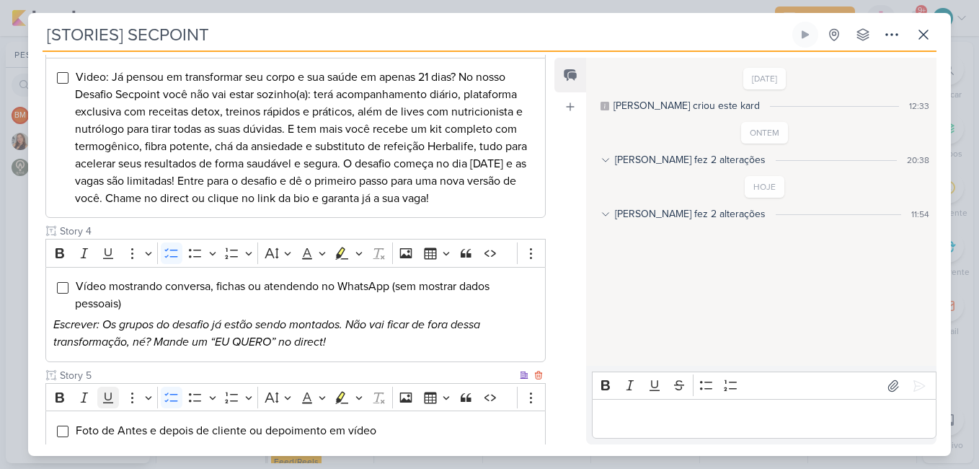
scroll to position [650, 0]
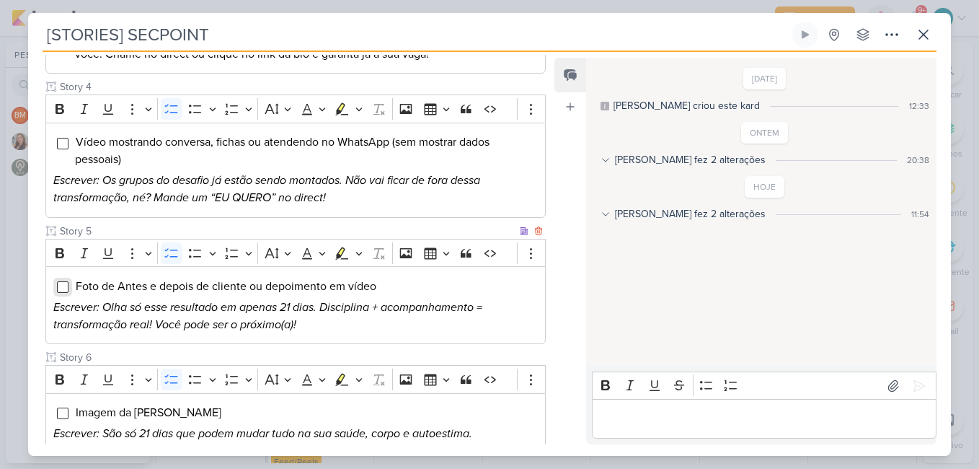
click at [63, 281] on input "Editor editing area: main" at bounding box center [63, 287] width 12 height 12
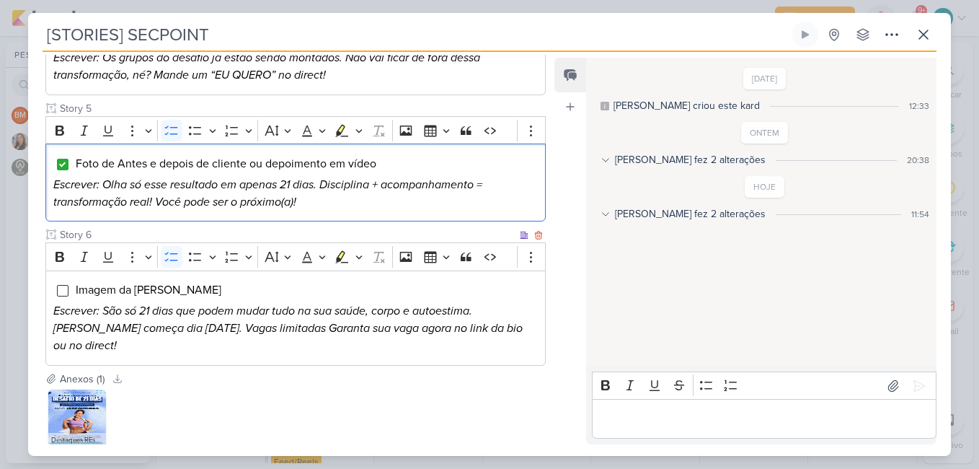
scroll to position [838, 0]
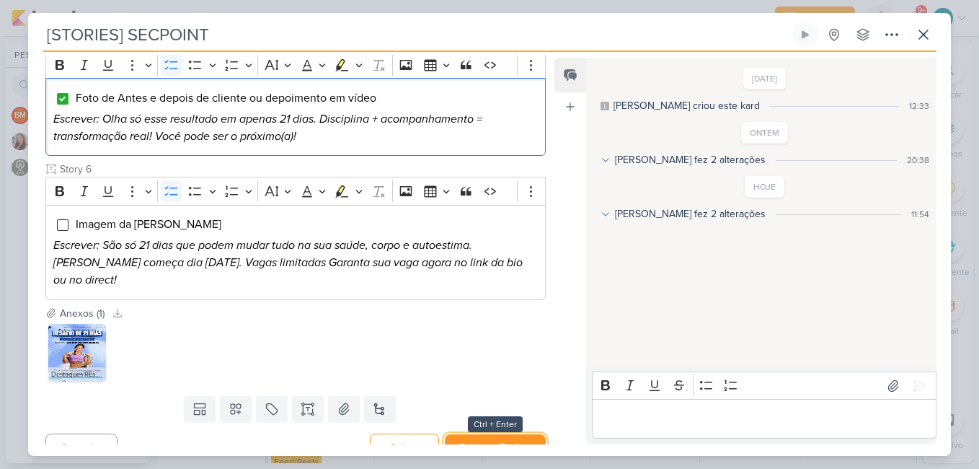
click at [500, 434] on button "Salvar e Fechar" at bounding box center [495, 447] width 101 height 27
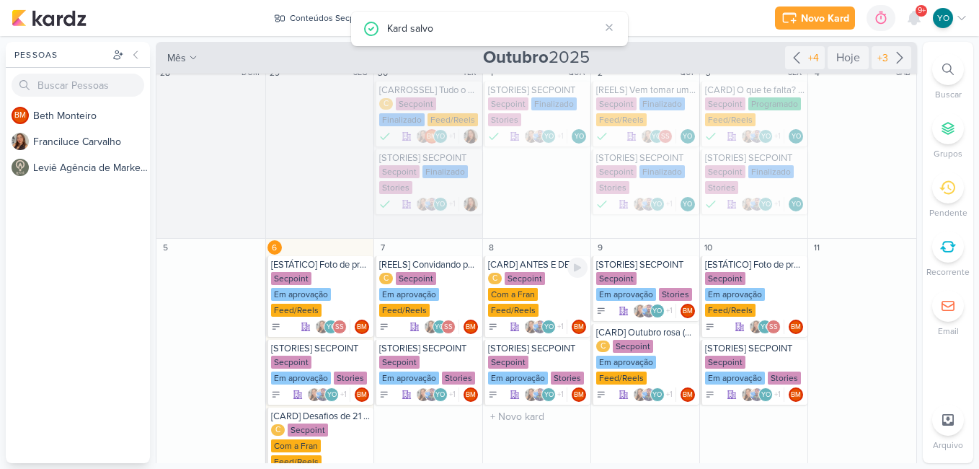
scroll to position [0, 0]
click at [321, 290] on div "Em aprovação" at bounding box center [301, 294] width 60 height 13
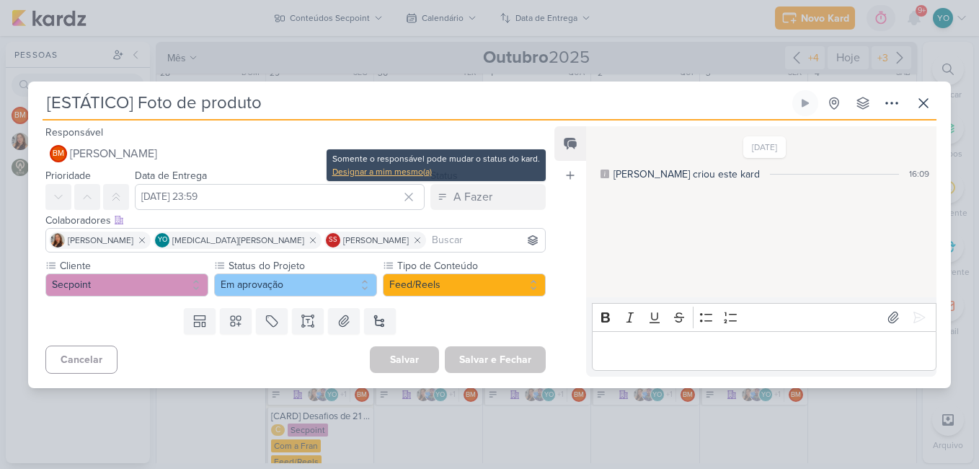
click at [388, 168] on div "Designar a mim mesmo(a)" at bounding box center [436, 171] width 208 height 13
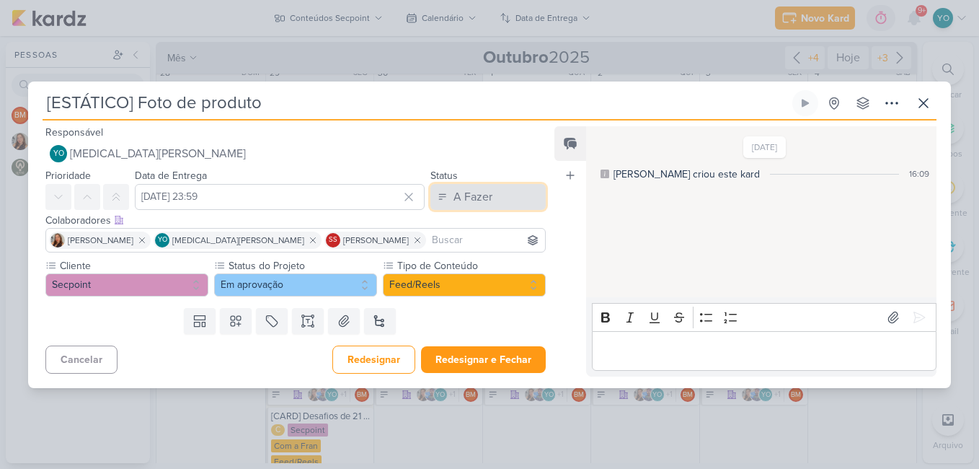
click at [464, 198] on div "A Fazer" at bounding box center [472, 196] width 39 height 17
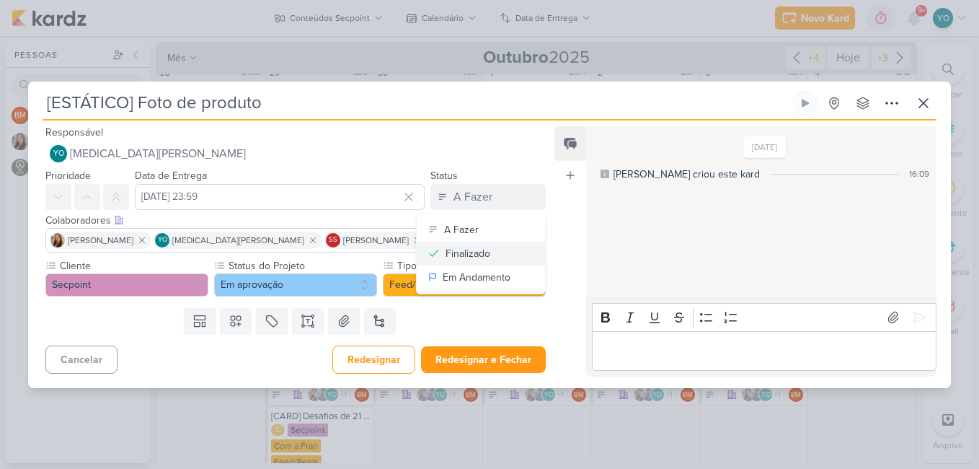
click at [473, 254] on div "Finalizado" at bounding box center [467, 253] width 45 height 15
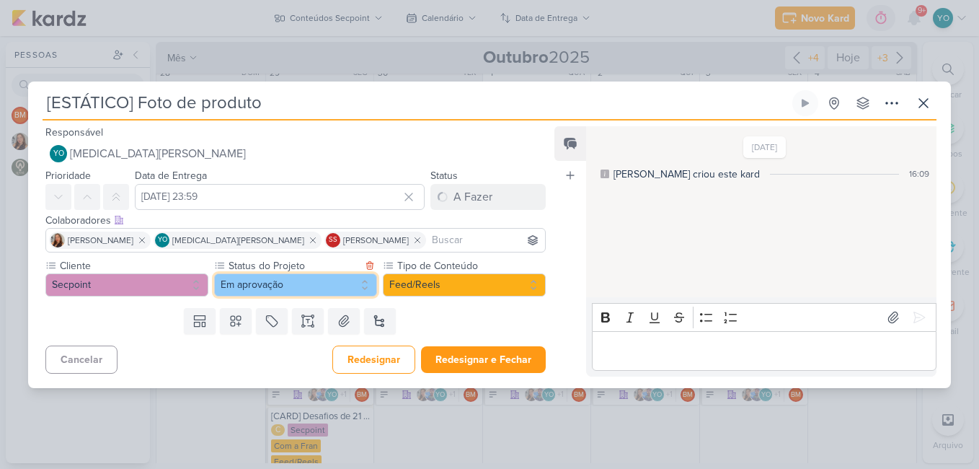
click at [297, 285] on button "Em aprovação" at bounding box center [295, 284] width 163 height 23
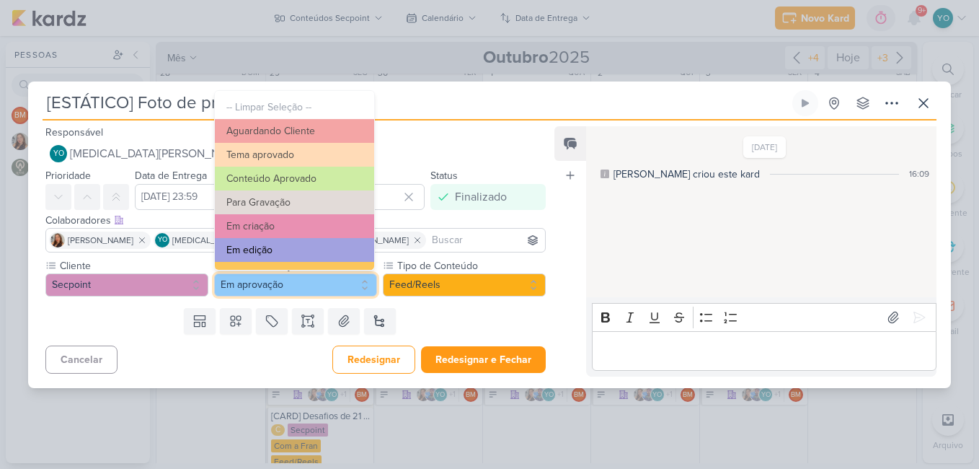
scroll to position [163, 0]
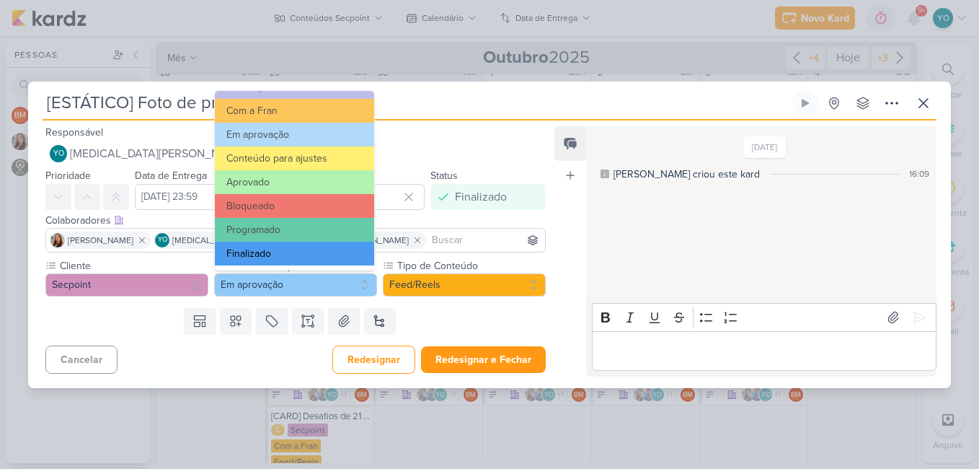
click at [314, 248] on button "Finalizado" at bounding box center [294, 253] width 159 height 24
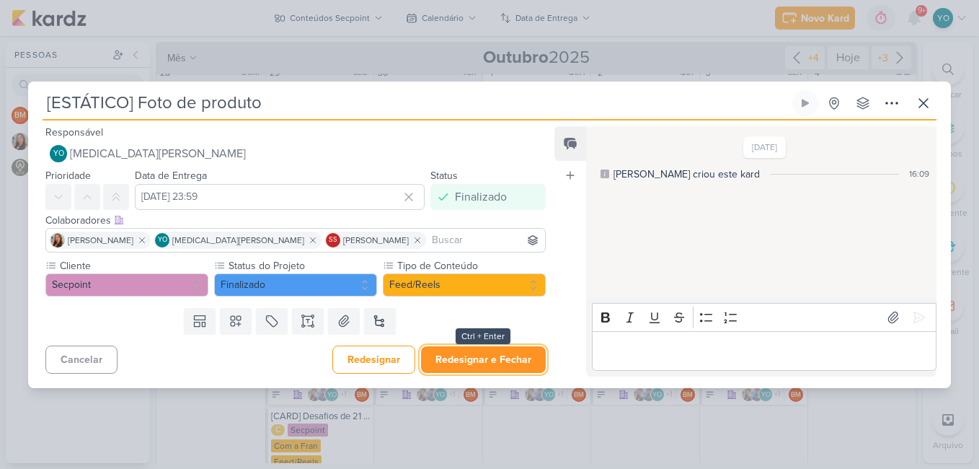
click at [499, 363] on button "Redesignar e Fechar" at bounding box center [483, 359] width 125 height 27
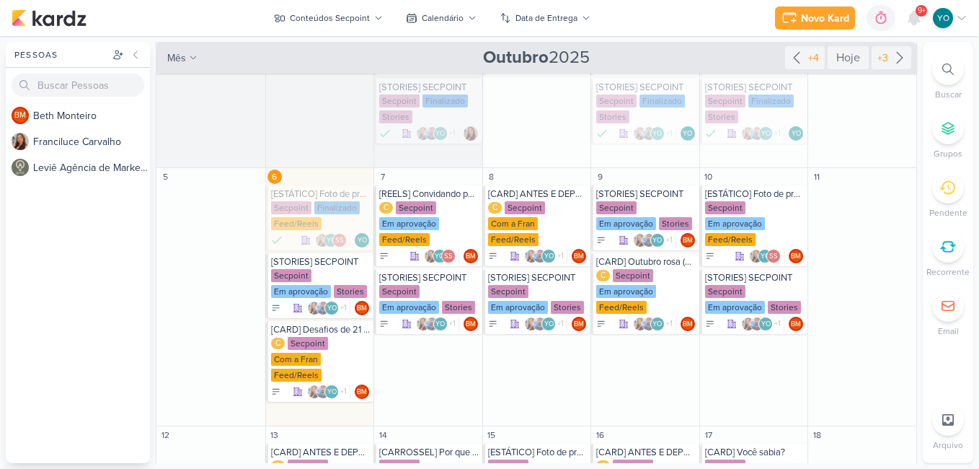
scroll to position [82, 0]
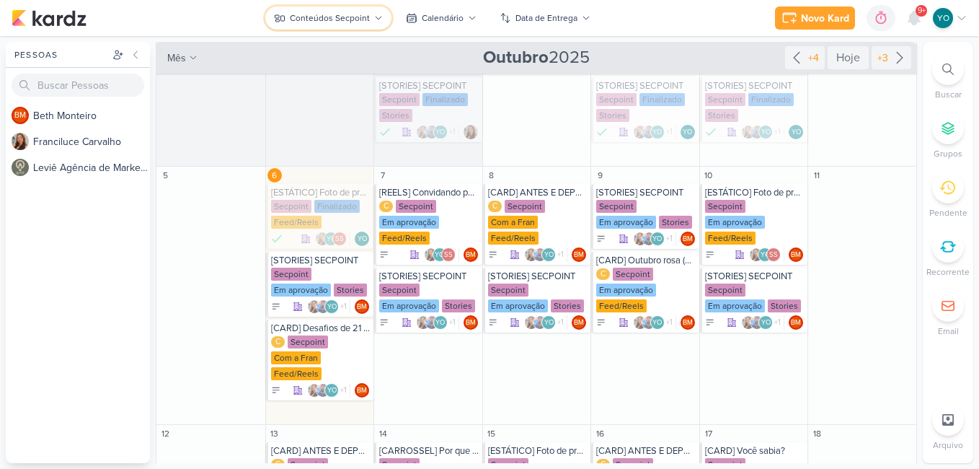
click at [355, 21] on div "Conteúdos Secpoint" at bounding box center [330, 18] width 80 height 13
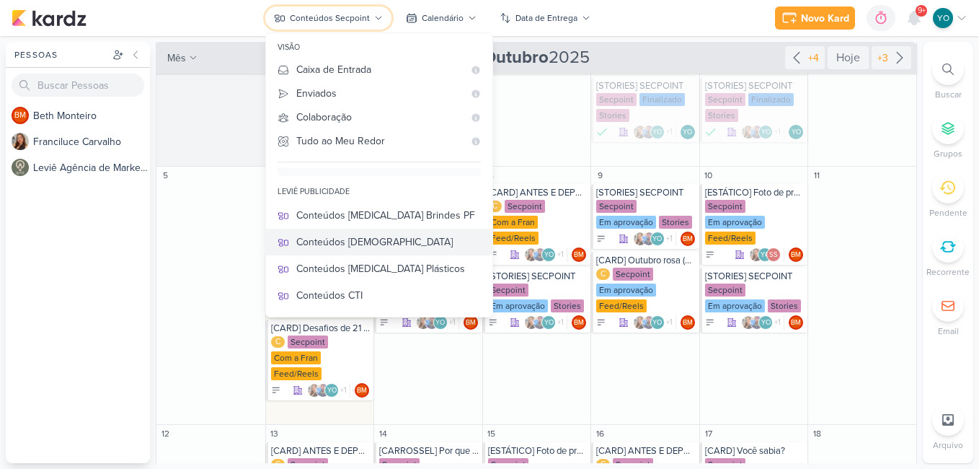
scroll to position [60, 0]
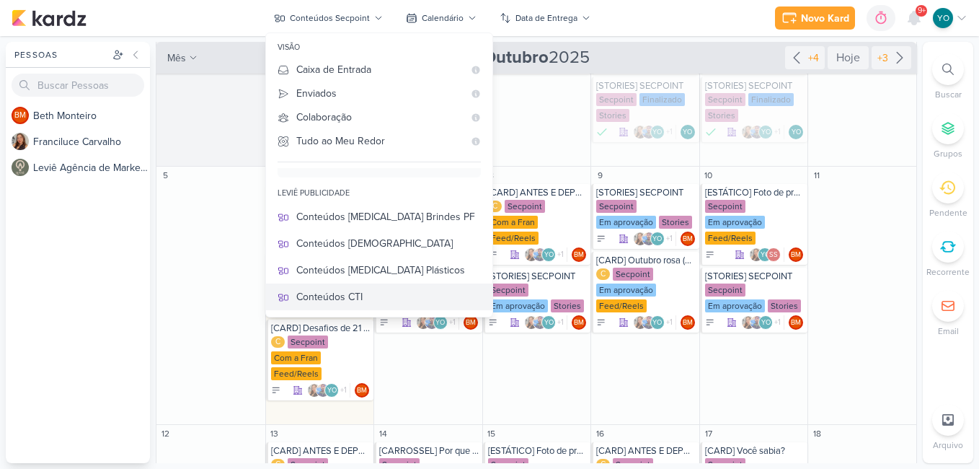
click at [399, 300] on div "Conteúdos CTI" at bounding box center [388, 296] width 185 height 15
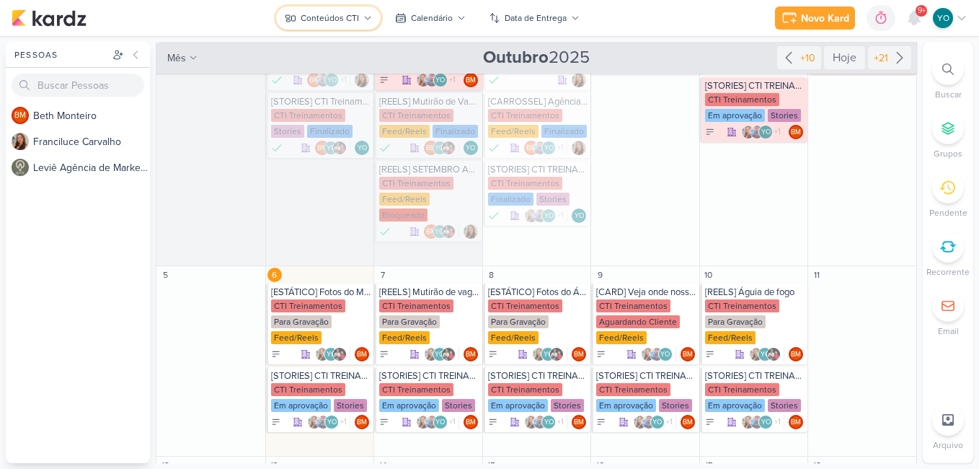
click at [351, 14] on div "Conteúdos CTI" at bounding box center [330, 18] width 58 height 13
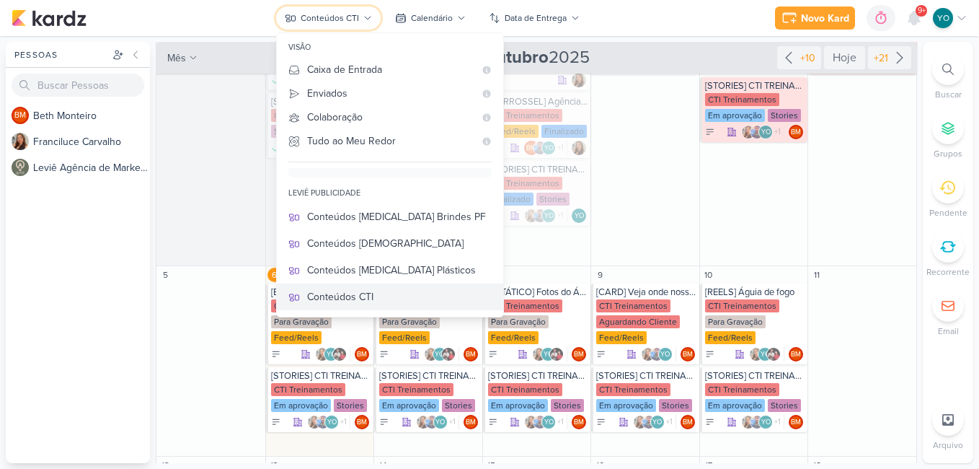
scroll to position [276, 0]
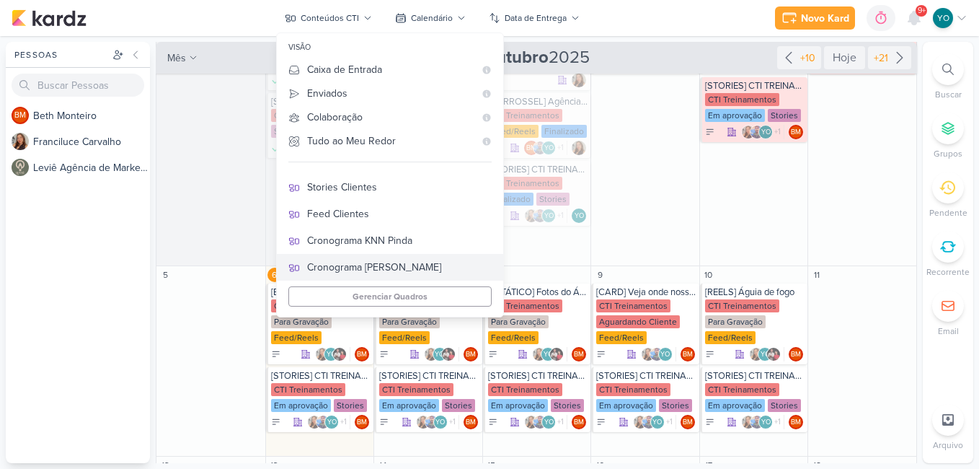
click at [420, 266] on div "Cronograma [PERSON_NAME]" at bounding box center [399, 267] width 185 height 15
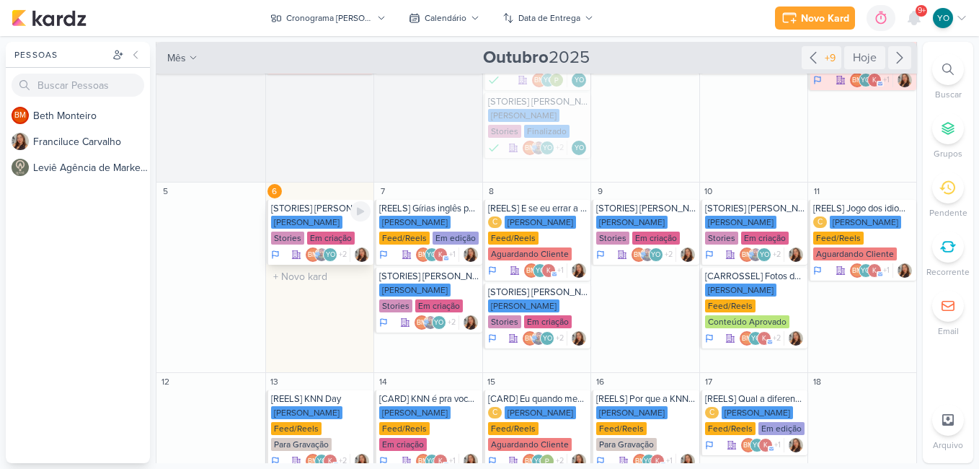
click at [324, 211] on div "[STORIES] [PERSON_NAME]" at bounding box center [321, 209] width 100 height 12
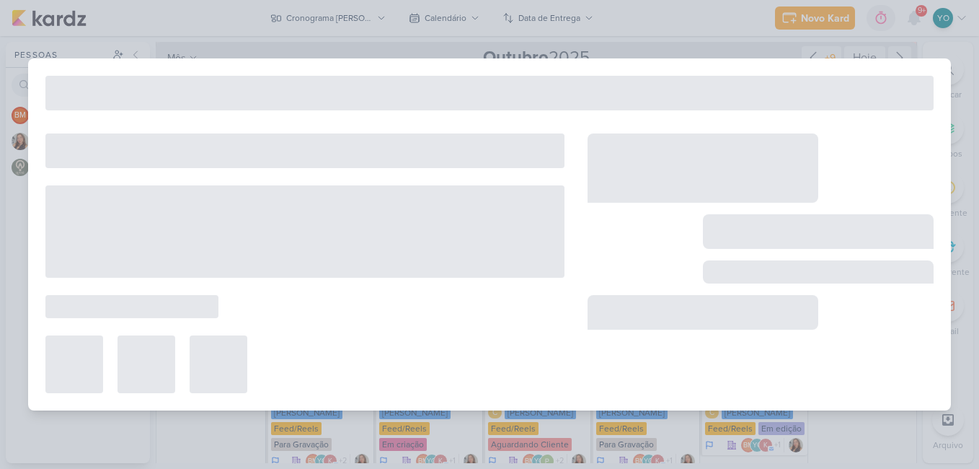
type input "[STORIES] [PERSON_NAME]"
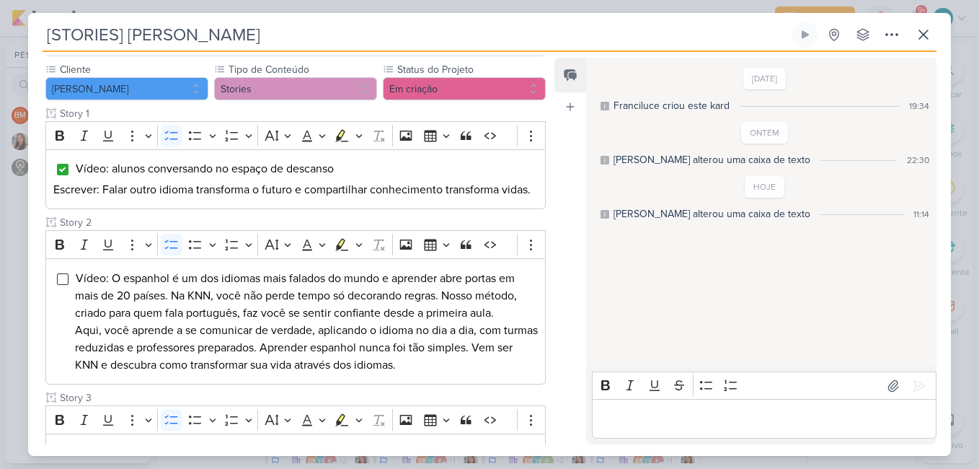
scroll to position [309, 0]
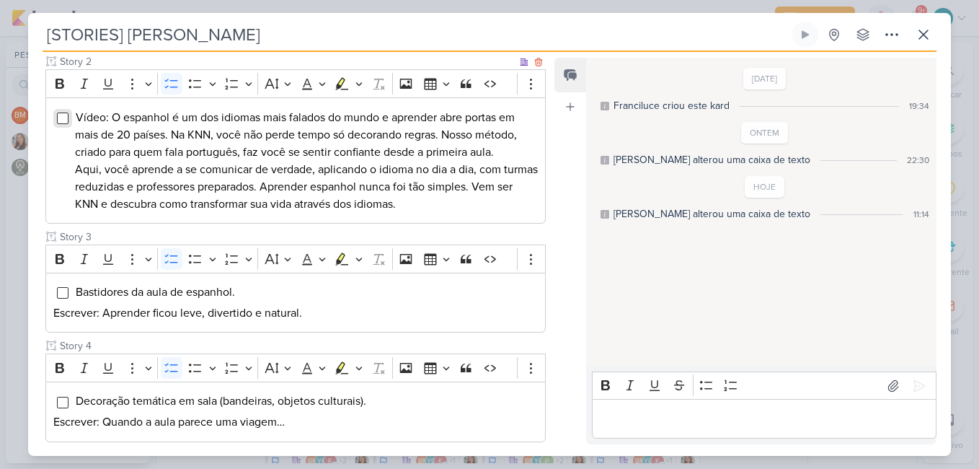
click at [62, 124] on input "Editor editing area: main" at bounding box center [63, 118] width 12 height 12
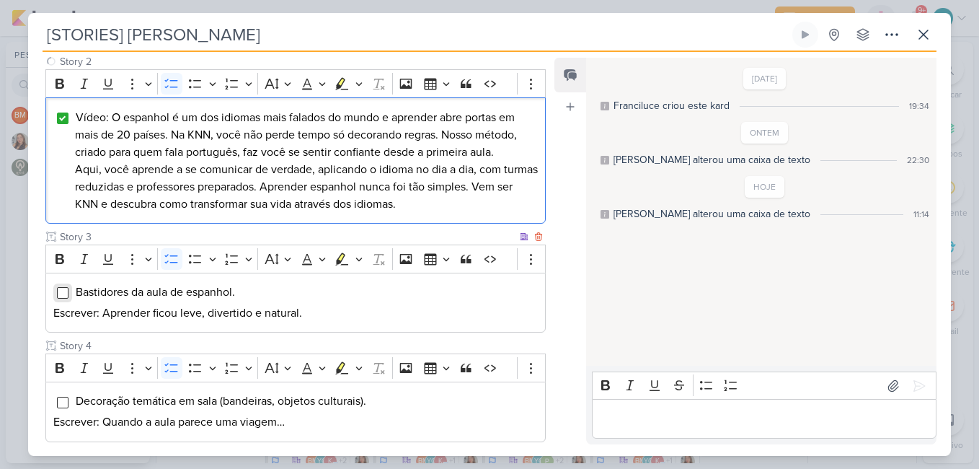
click at [61, 298] on input "Editor editing area: main" at bounding box center [63, 293] width 12 height 12
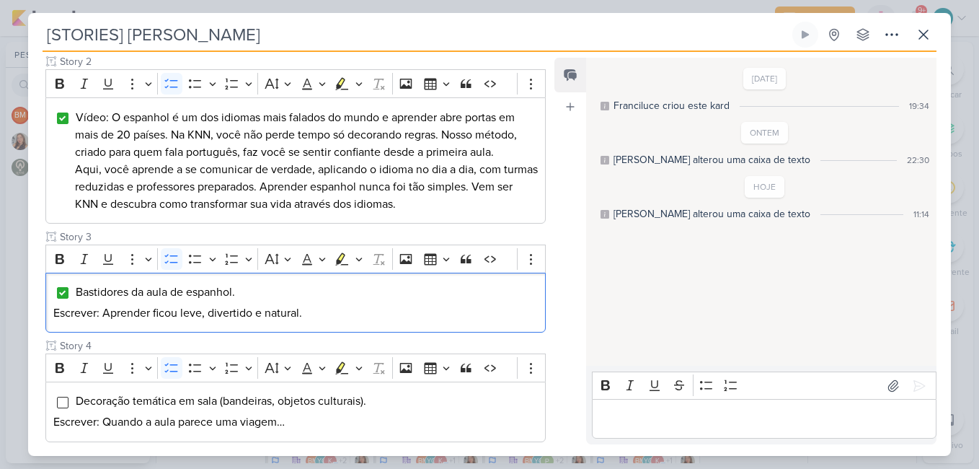
scroll to position [639, 0]
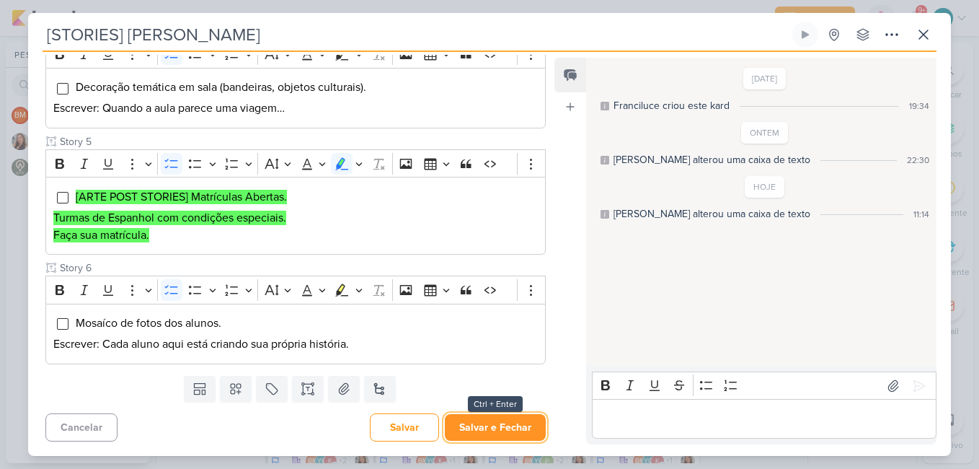
click at [494, 431] on button "Salvar e Fechar" at bounding box center [495, 427] width 101 height 27
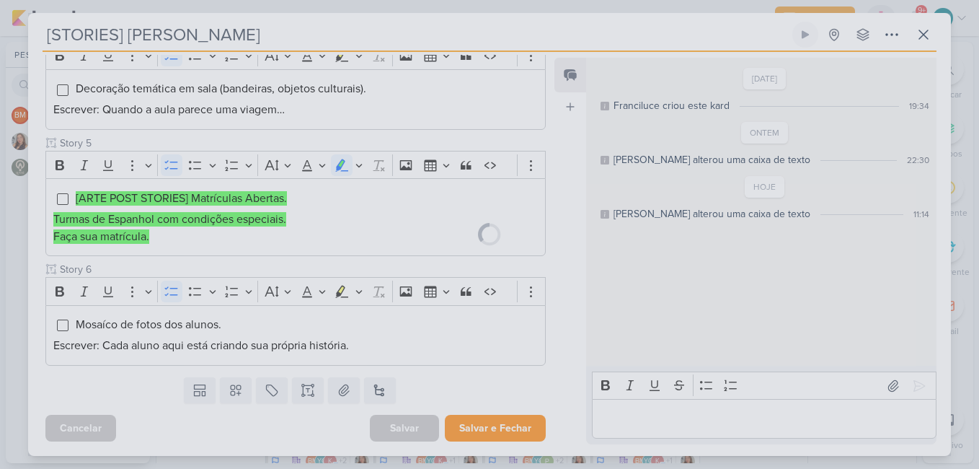
scroll to position [638, 0]
